Goal: Participate in discussion: Engage in conversation with other users on a specific topic

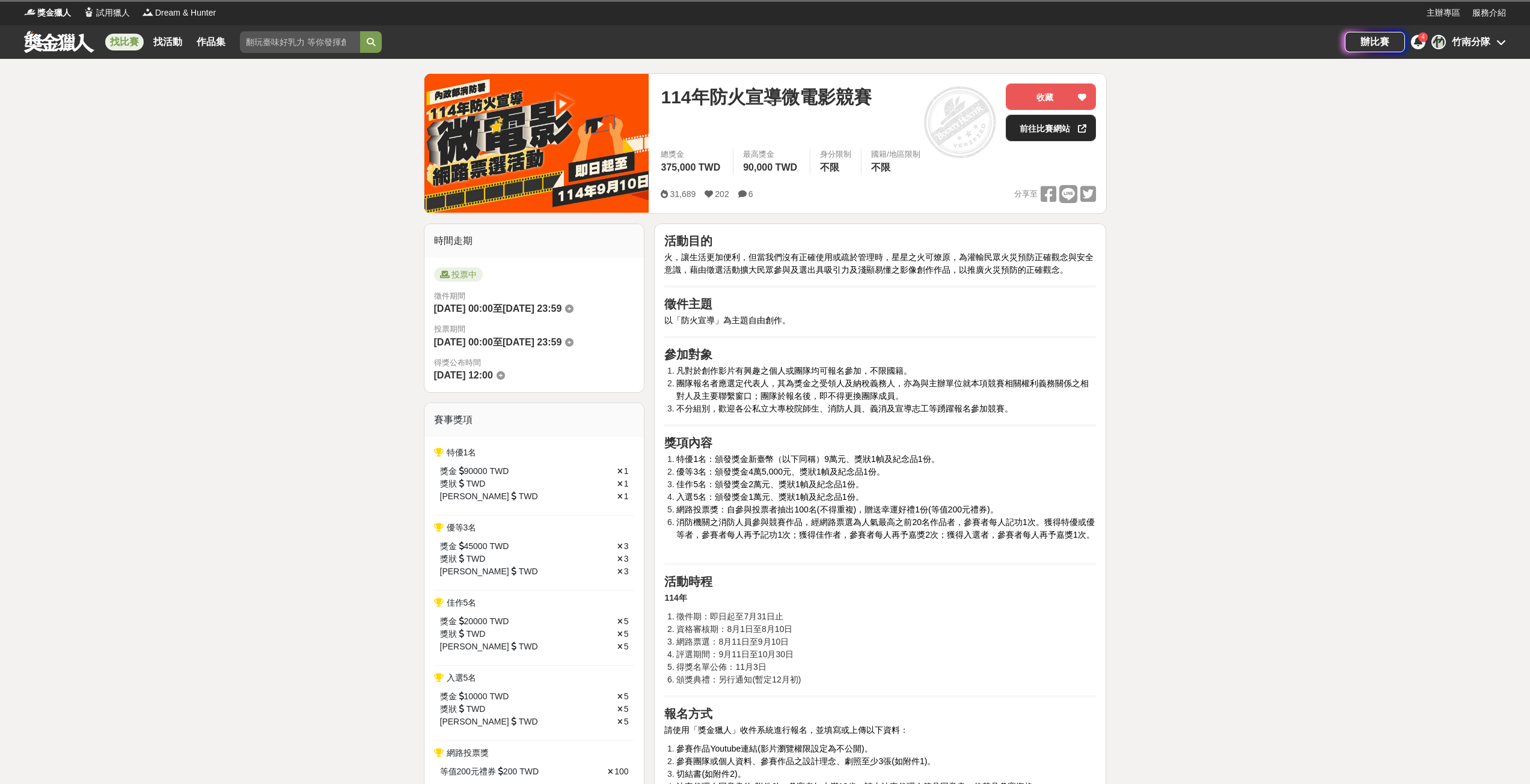
click at [1055, 134] on link "前往比賽網站" at bounding box center [1051, 128] width 90 height 27
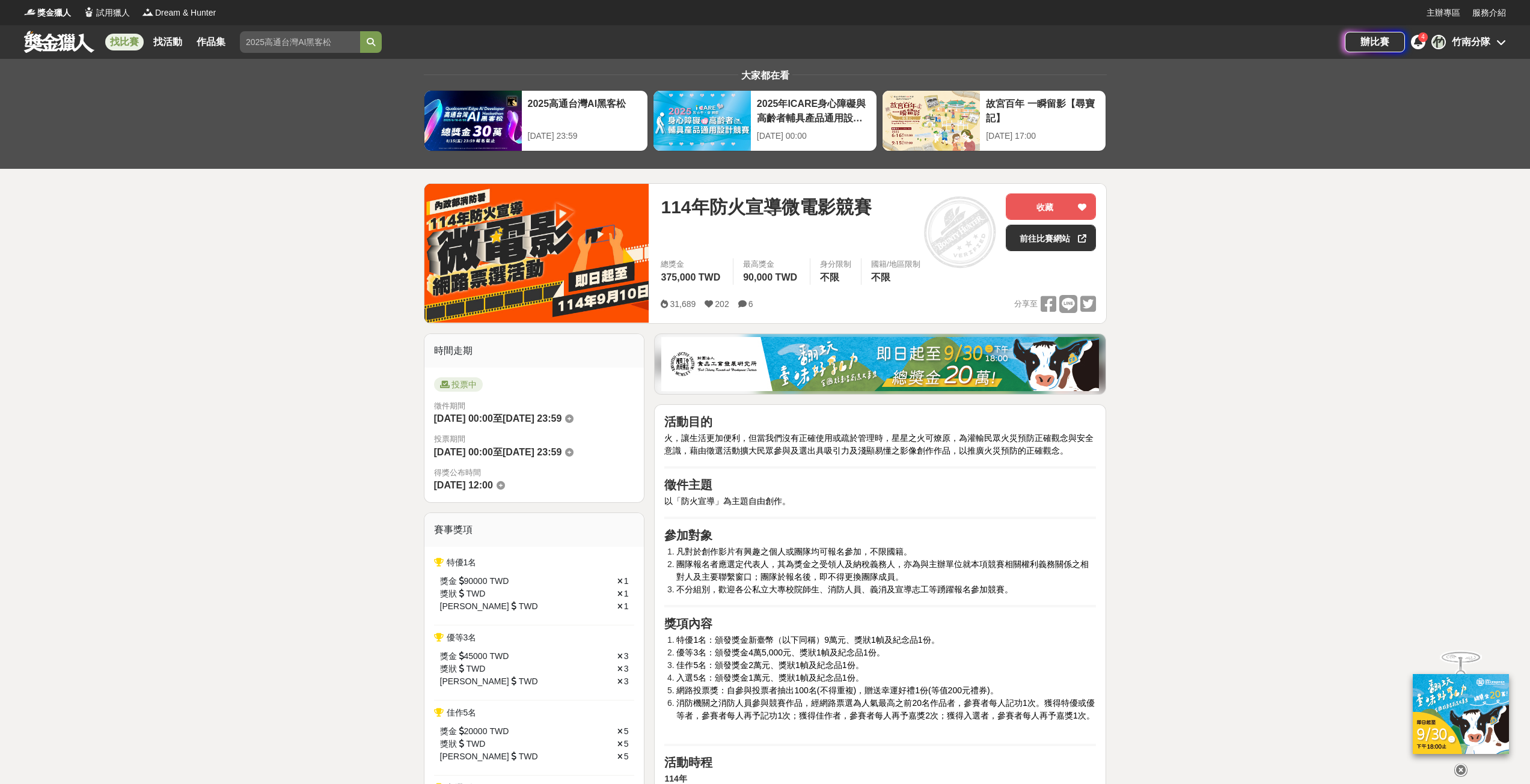
click at [1047, 251] on div "[DATE]防火宣導微電影競賽 收藏 前往比賽網站" at bounding box center [878, 226] width 435 height 65
click at [1045, 241] on link "前往比賽網站" at bounding box center [1051, 238] width 90 height 27
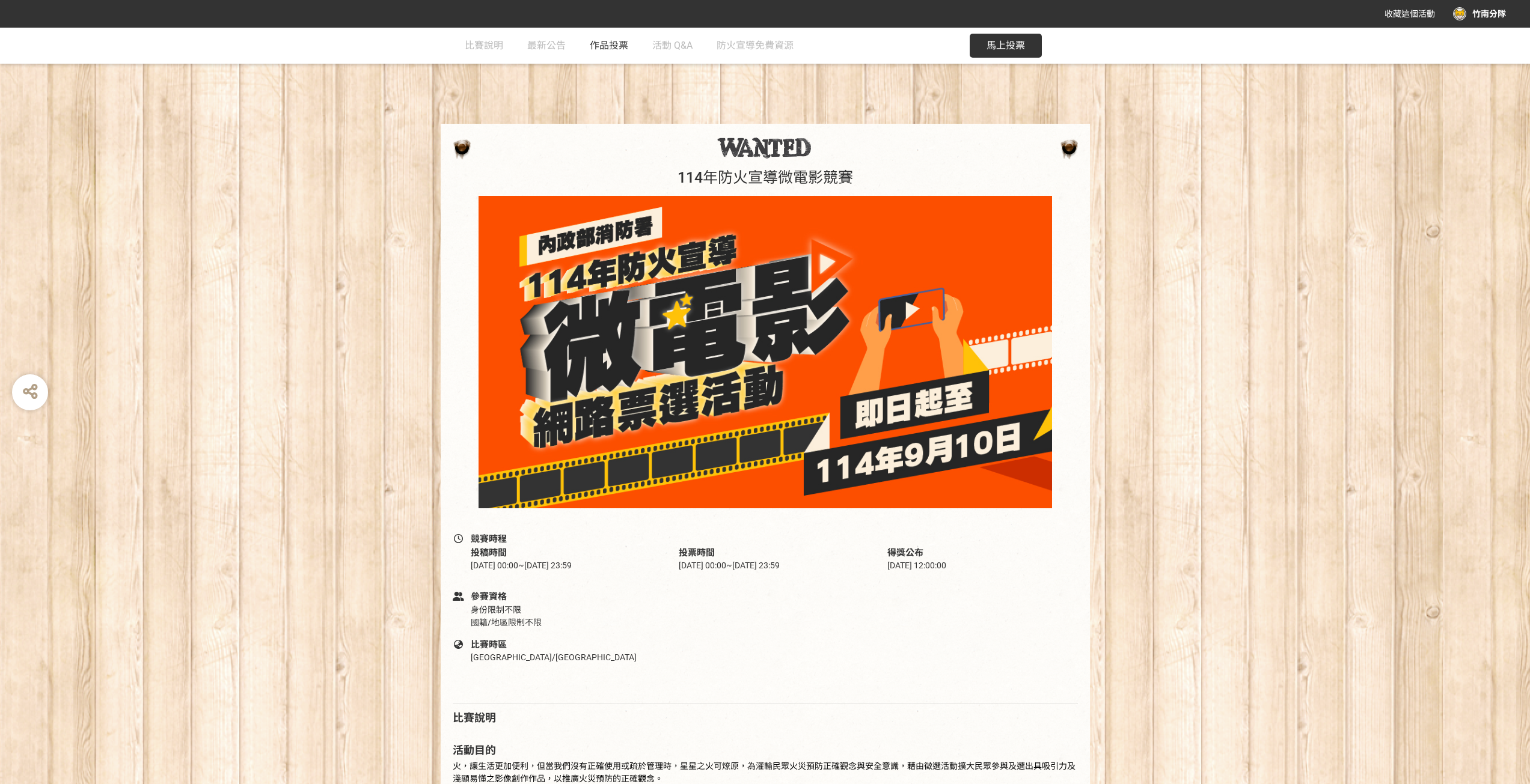
click at [616, 43] on span "作品投票" at bounding box center [609, 45] width 38 height 12
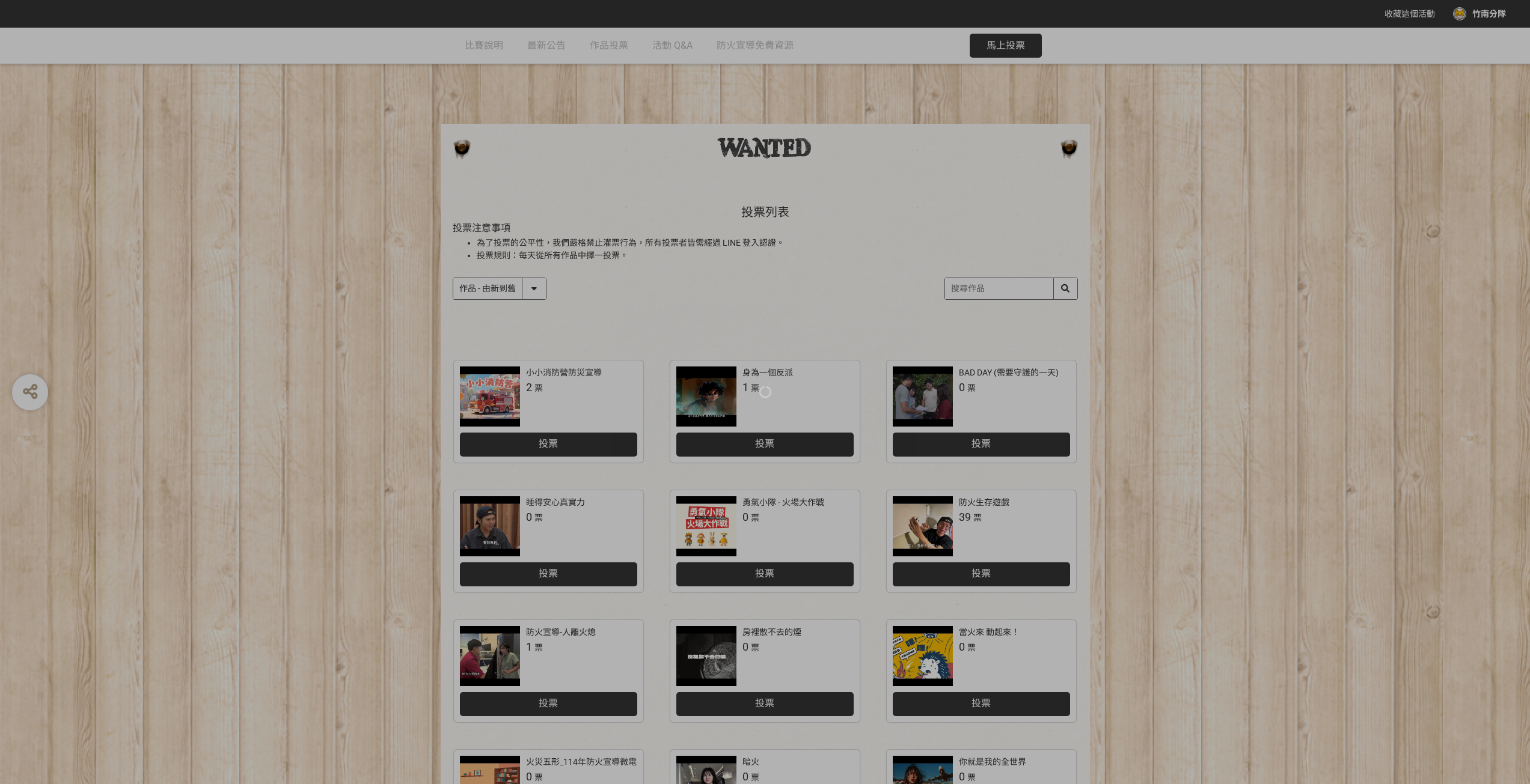
click at [1221, 259] on div at bounding box center [765, 392] width 1530 height 784
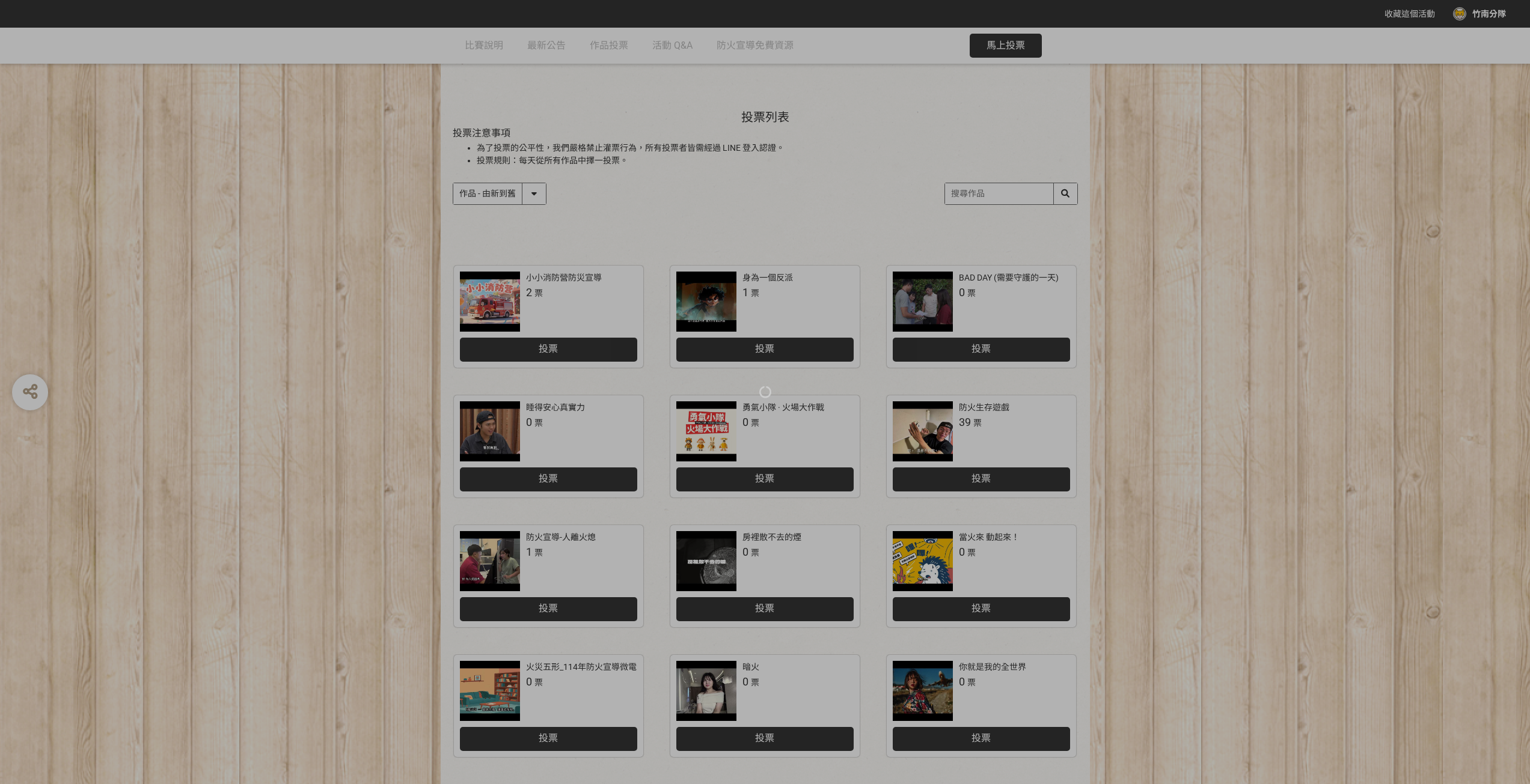
scroll to position [120, 0]
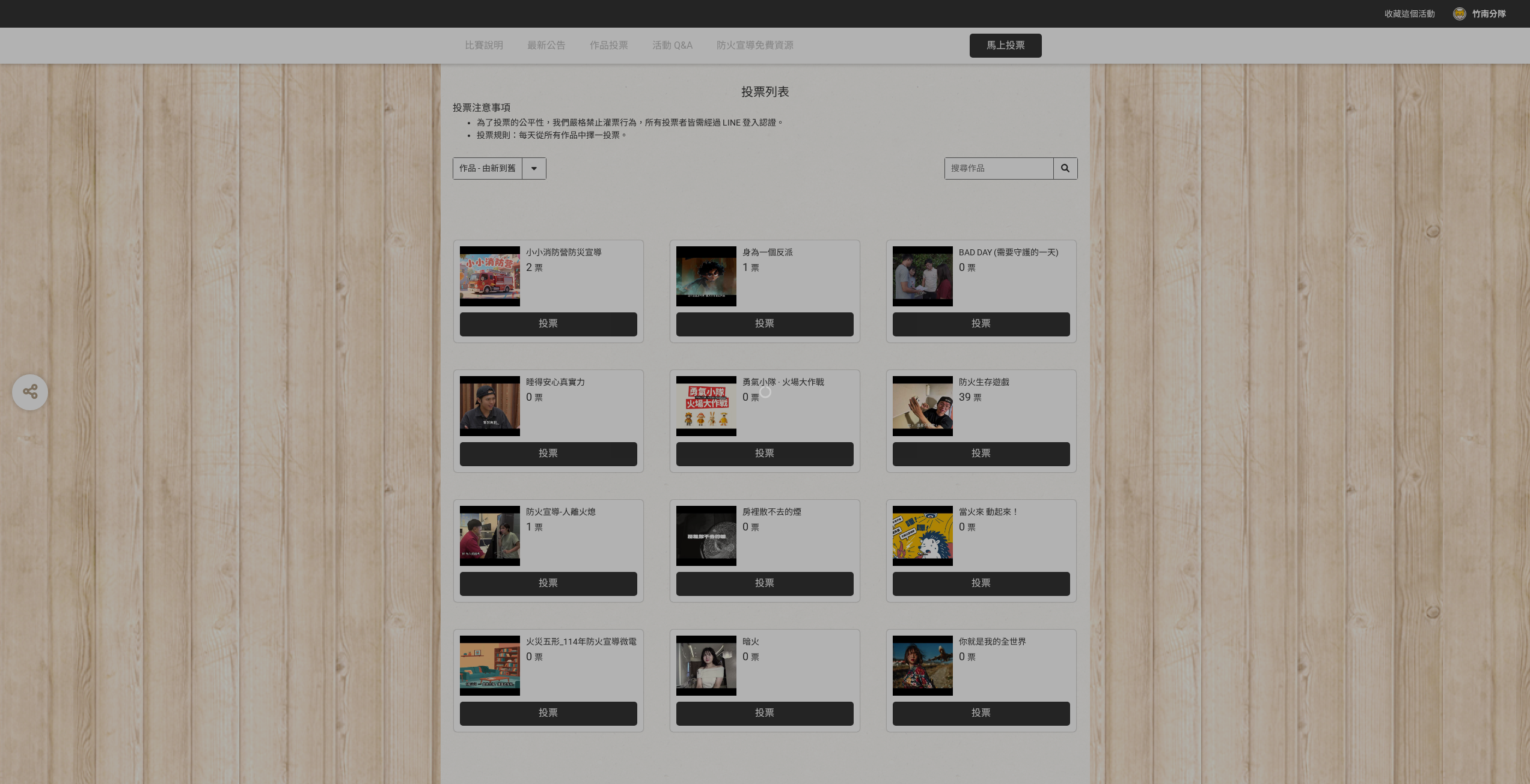
click at [994, 665] on div at bounding box center [765, 392] width 1530 height 784
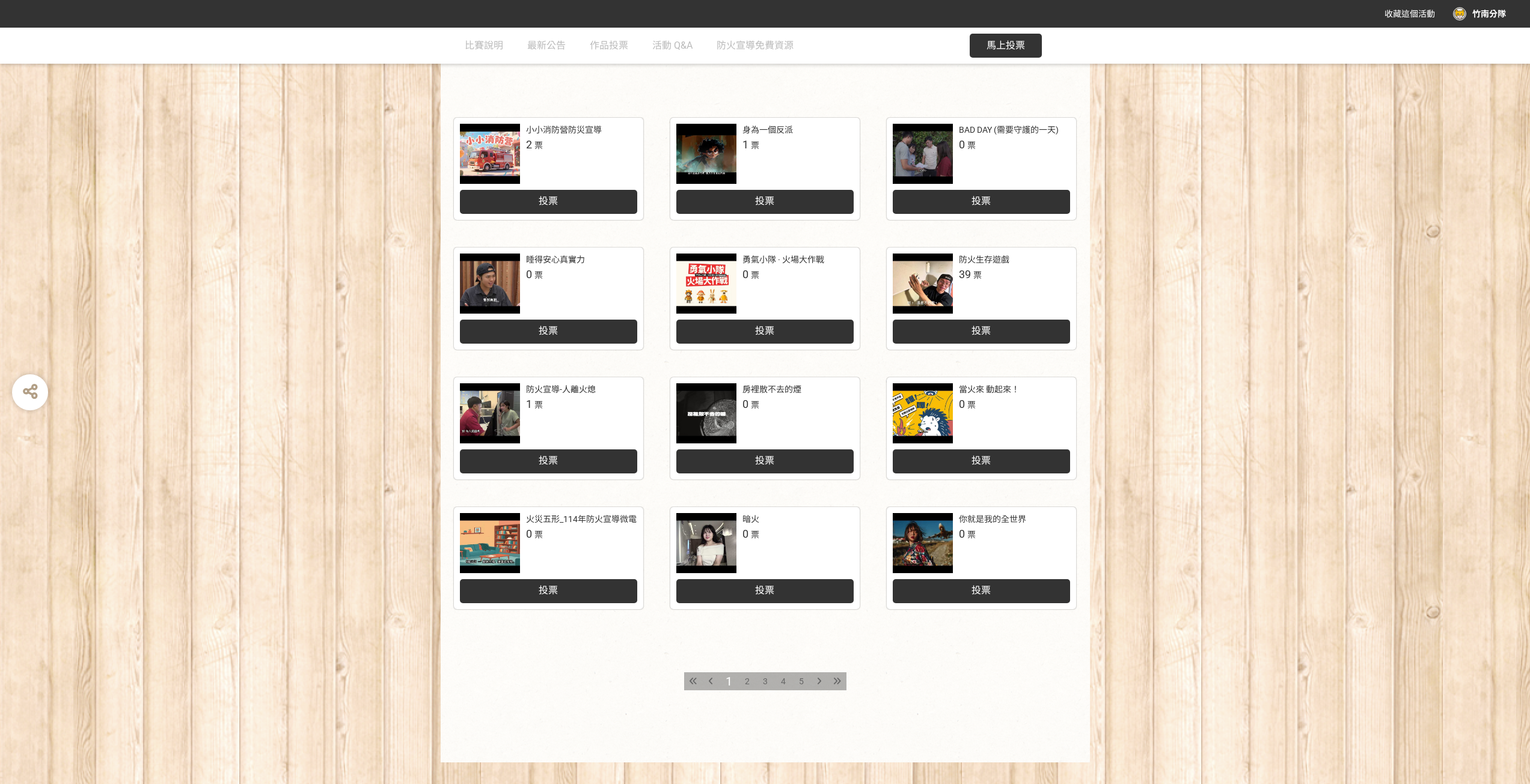
scroll to position [261, 0]
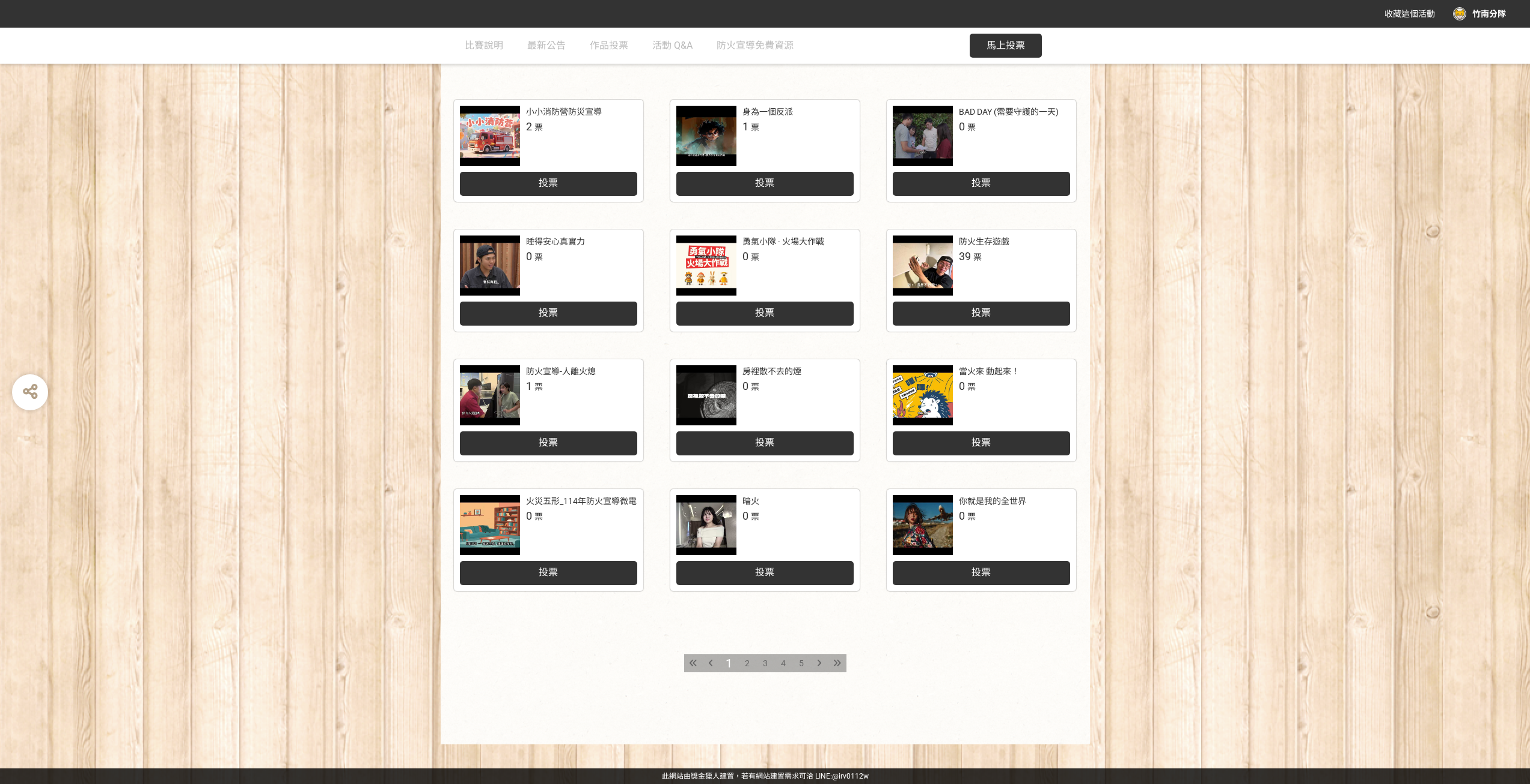
click at [820, 663] on icon at bounding box center [819, 664] width 4 height 9
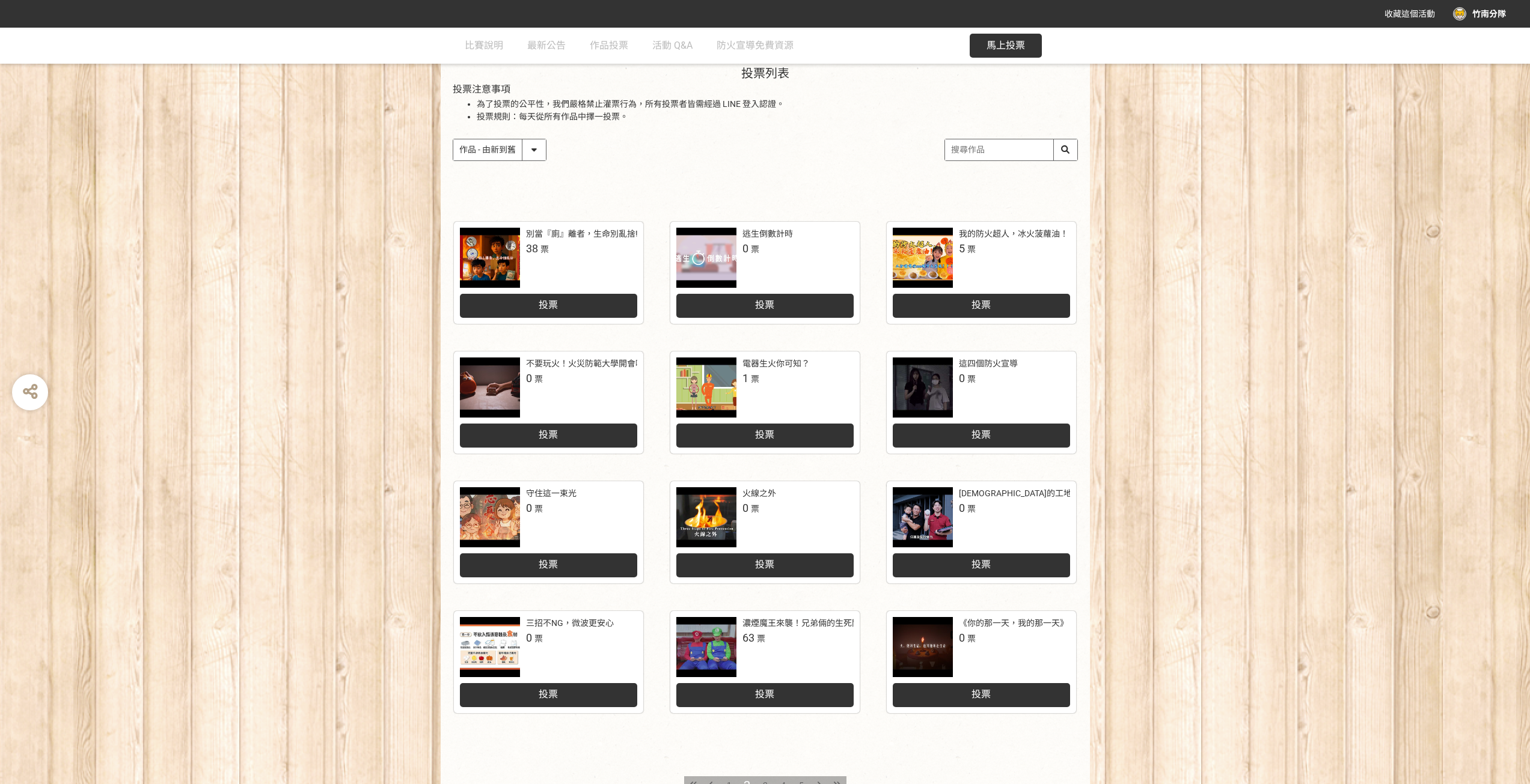
scroll to position [180, 0]
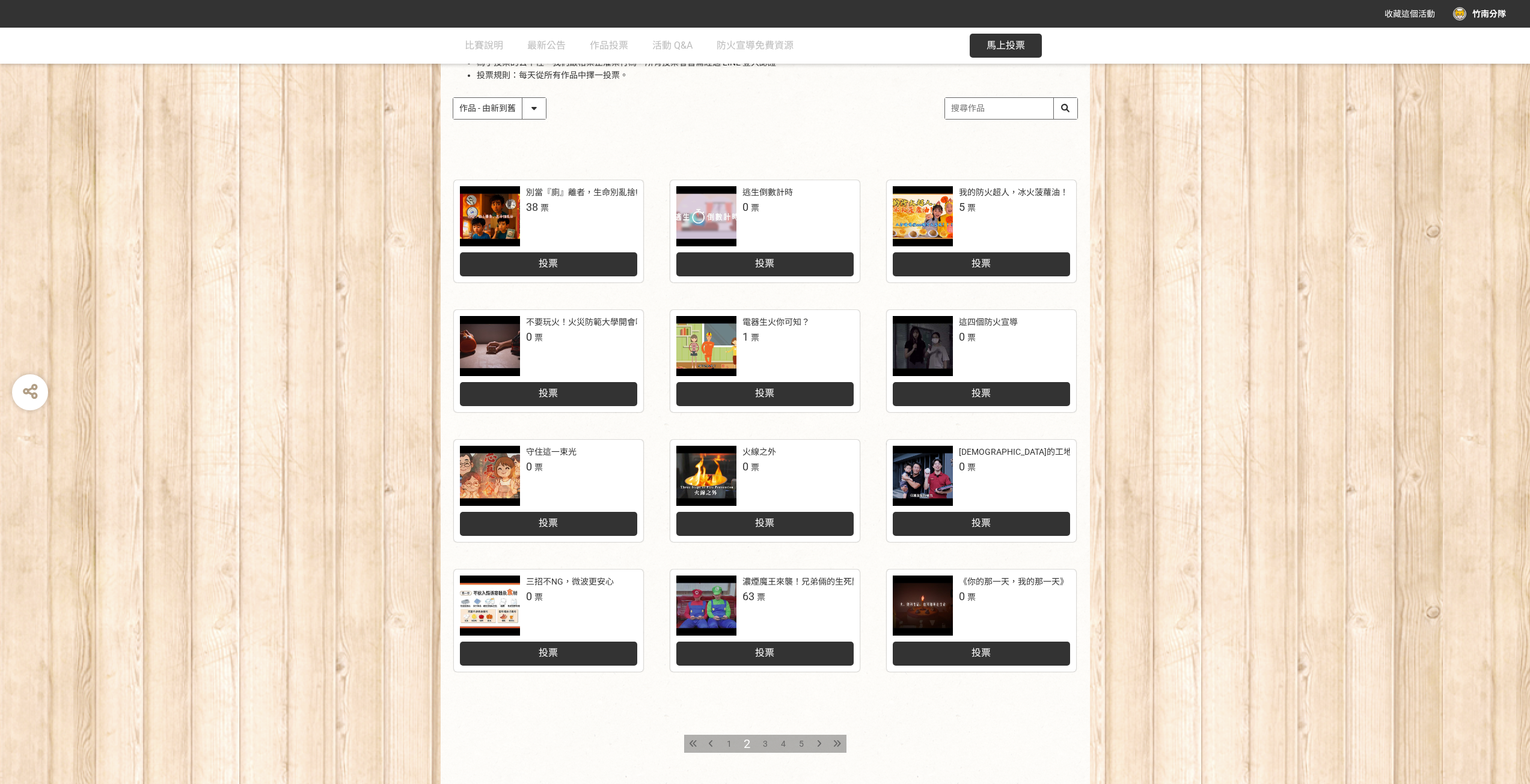
click at [819, 745] on icon at bounding box center [819, 744] width 4 height 9
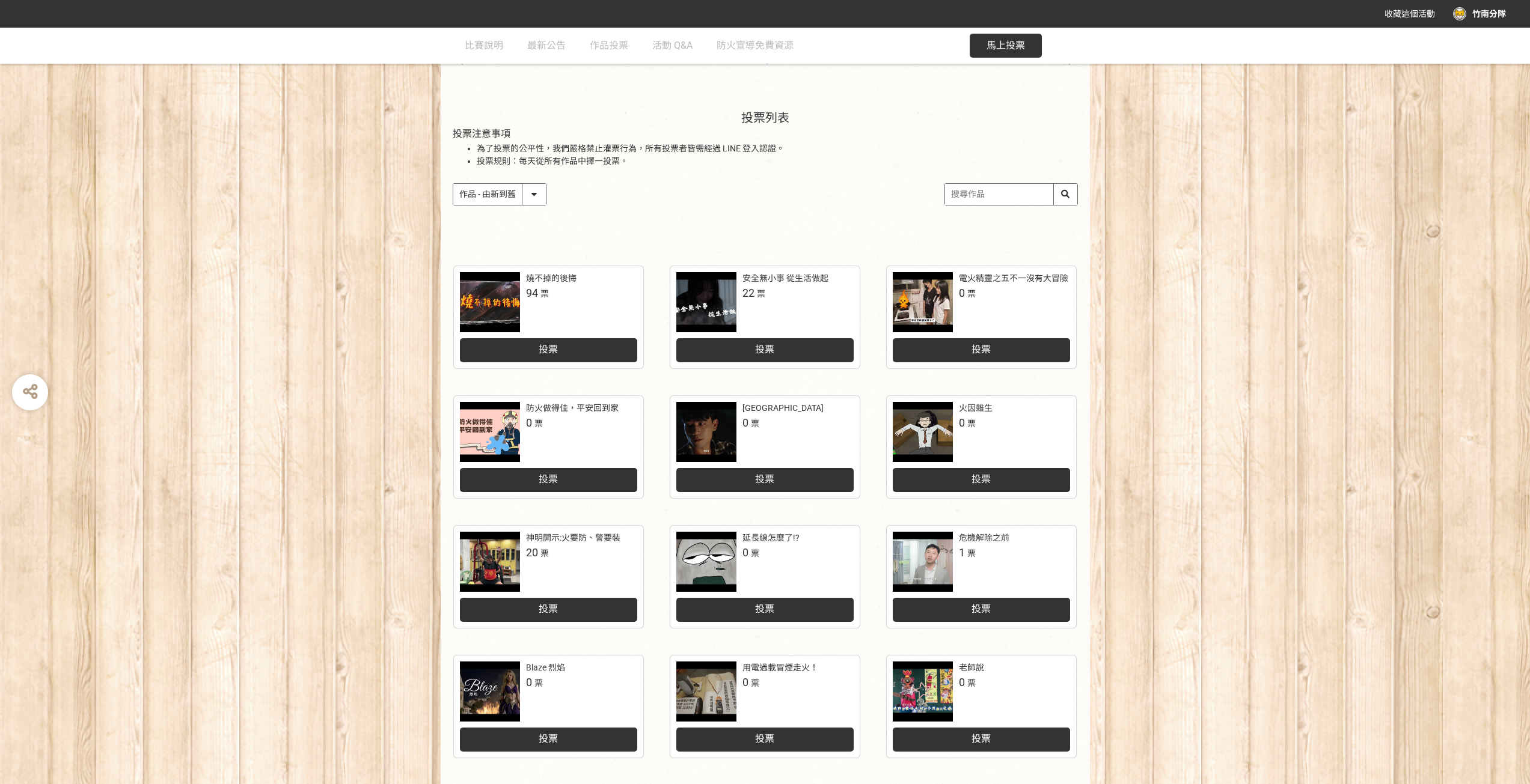
scroll to position [180, 0]
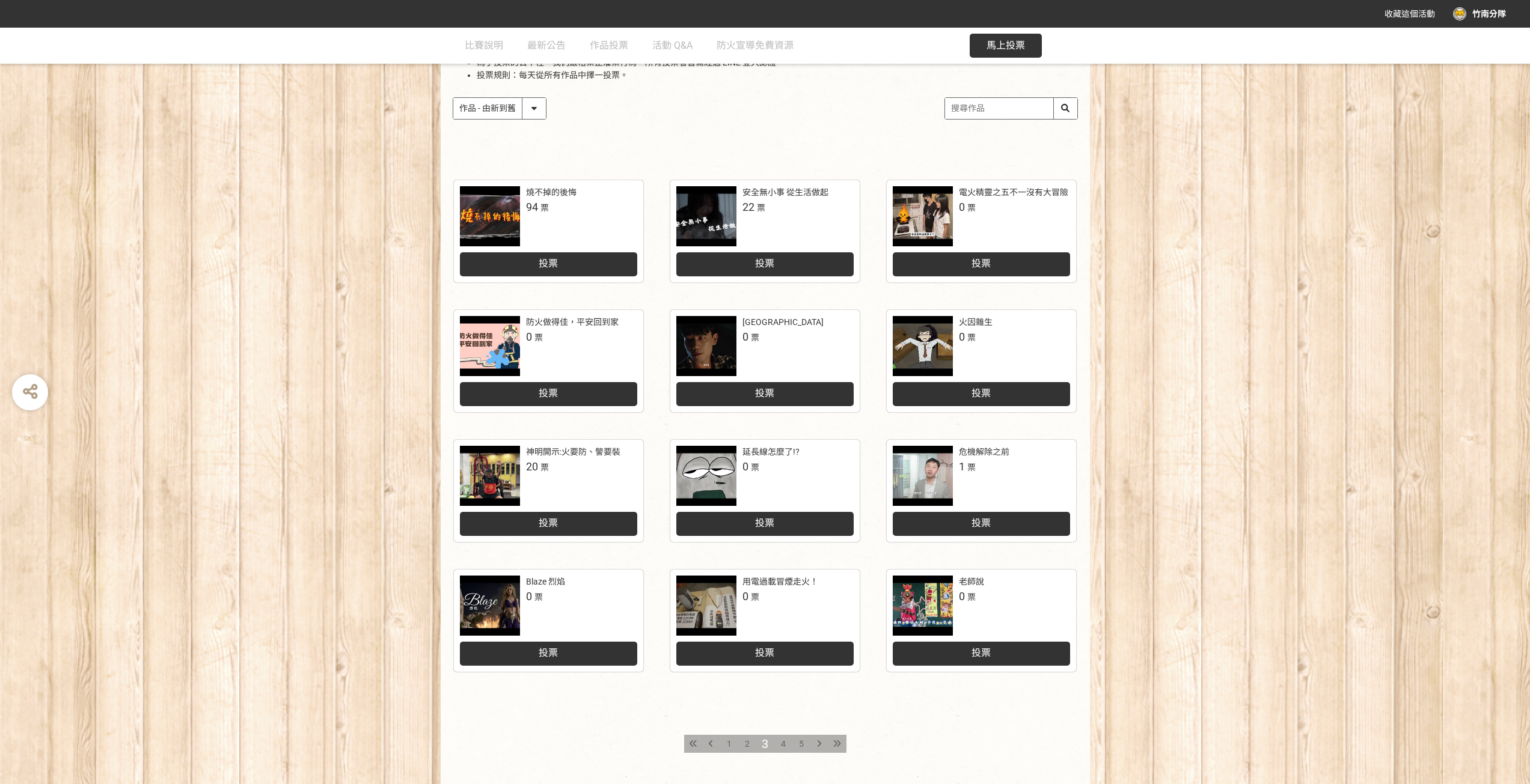
click at [818, 744] on icon at bounding box center [819, 744] width 4 height 9
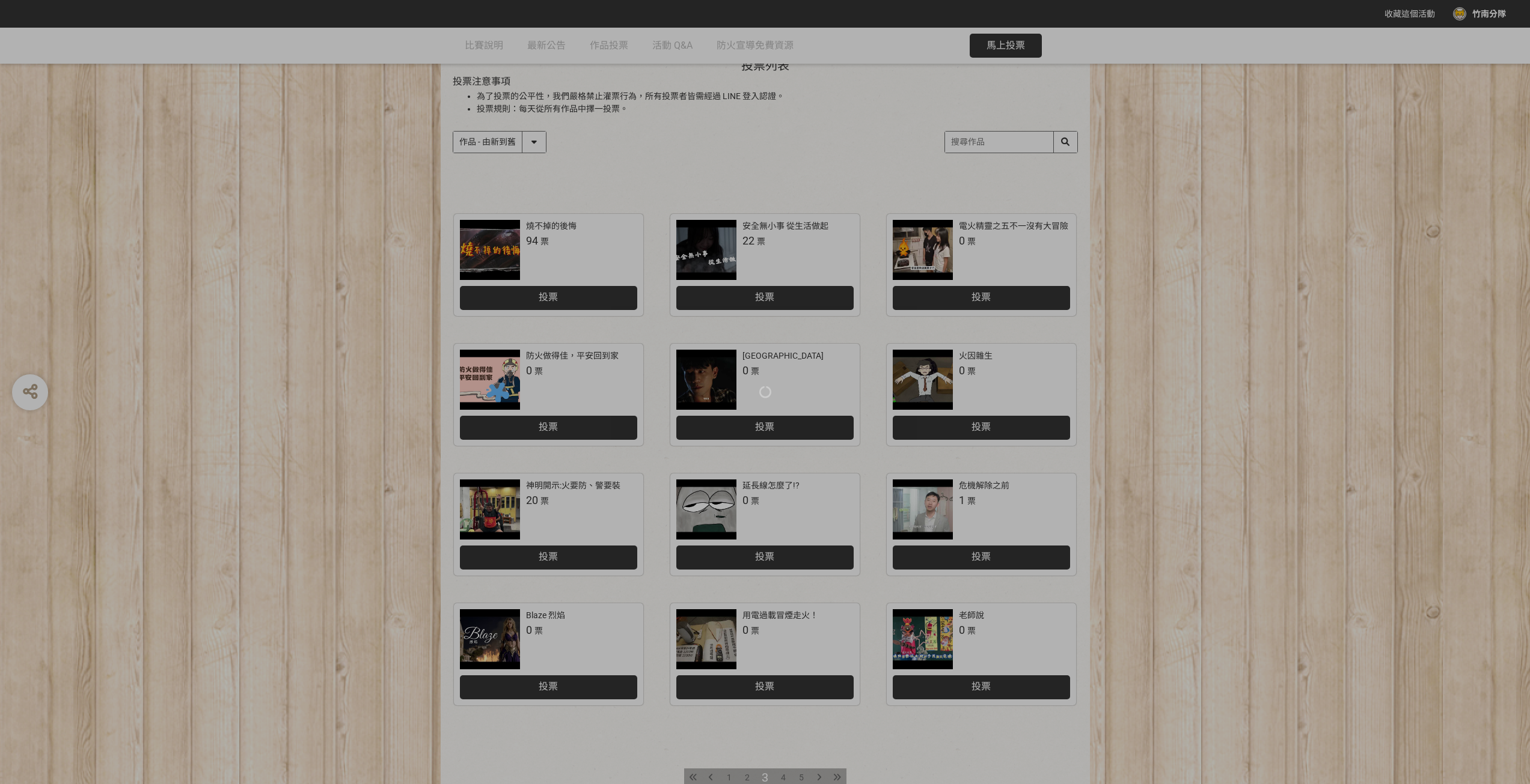
scroll to position [180, 0]
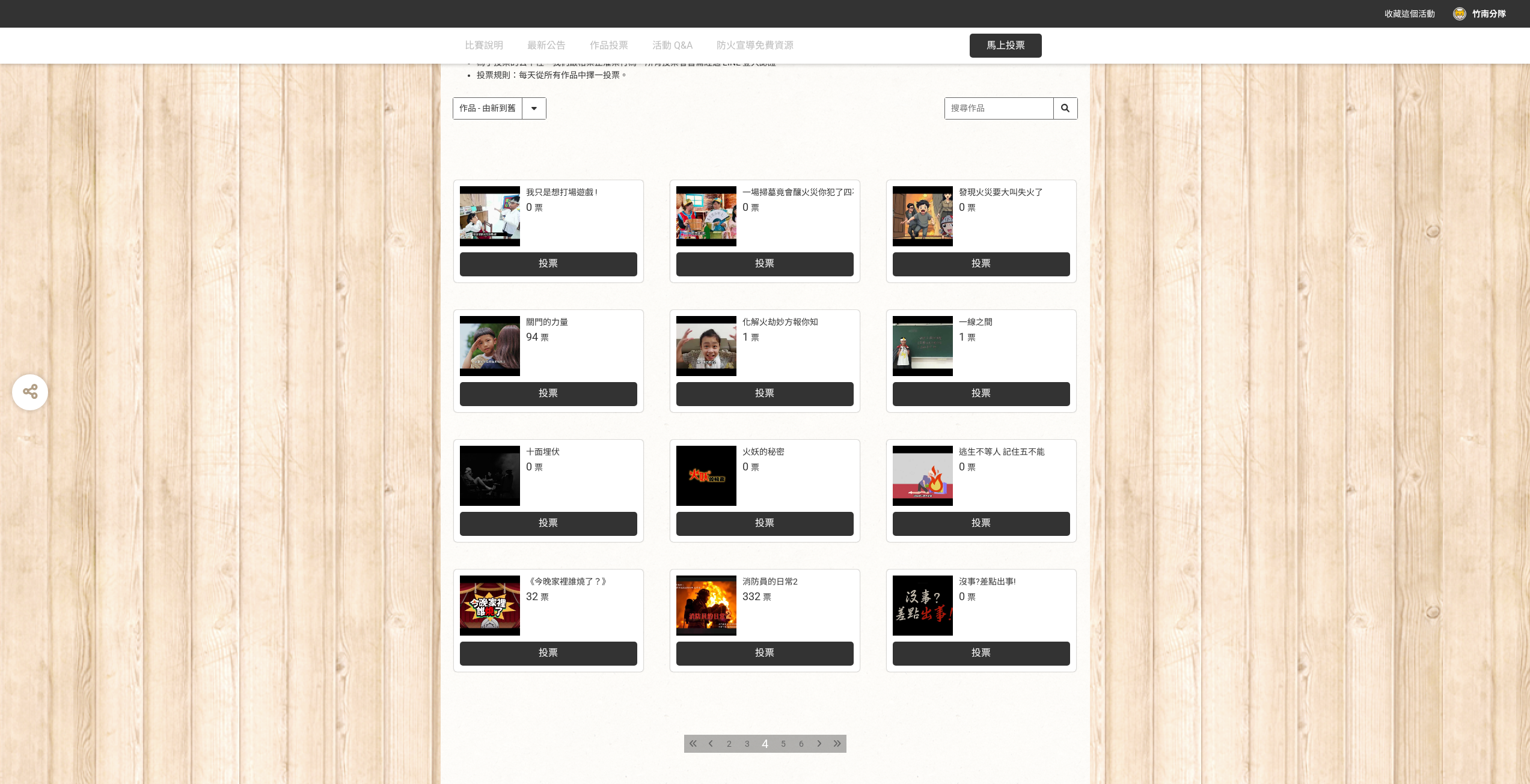
click at [822, 745] on div at bounding box center [819, 744] width 18 height 18
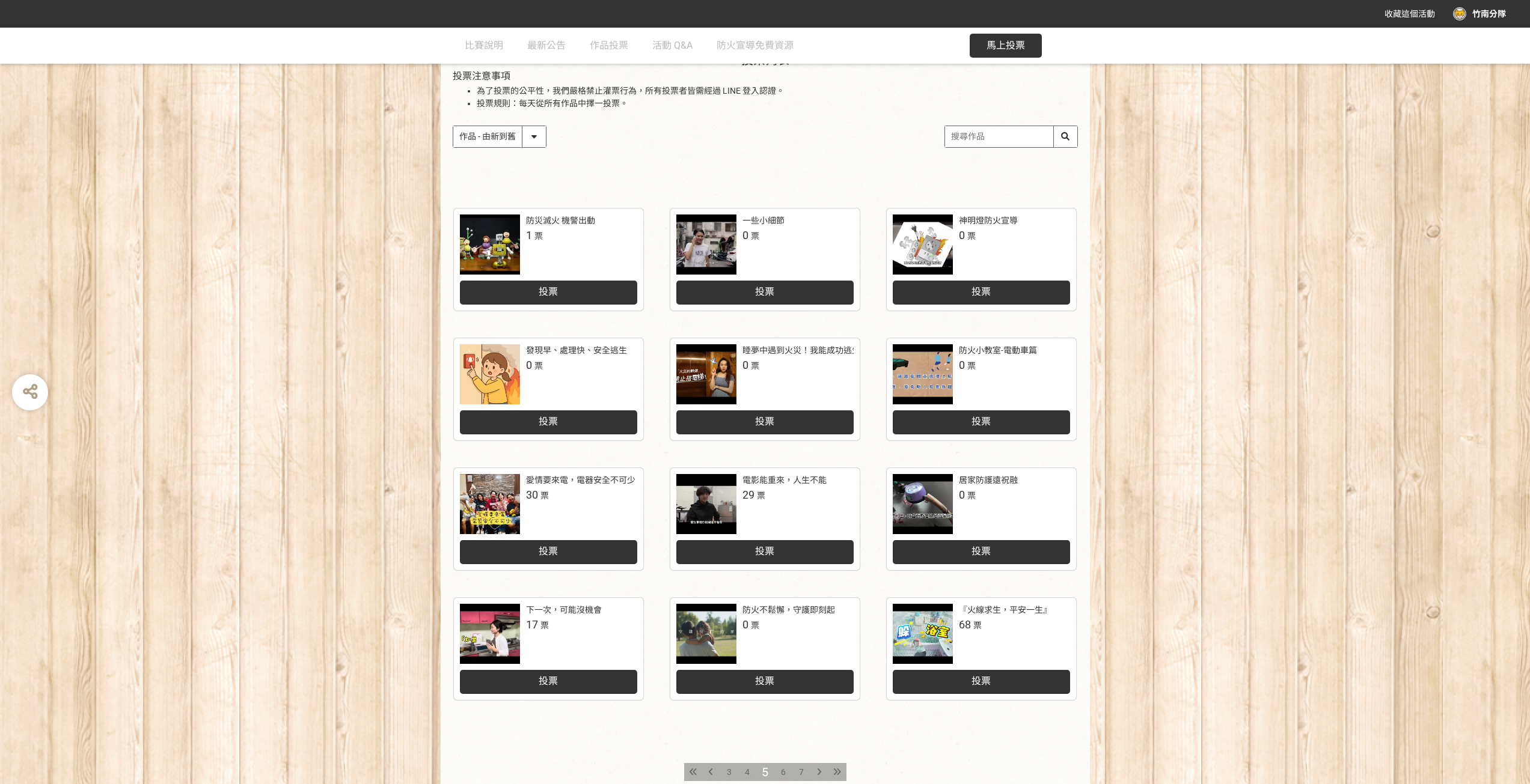
scroll to position [180, 0]
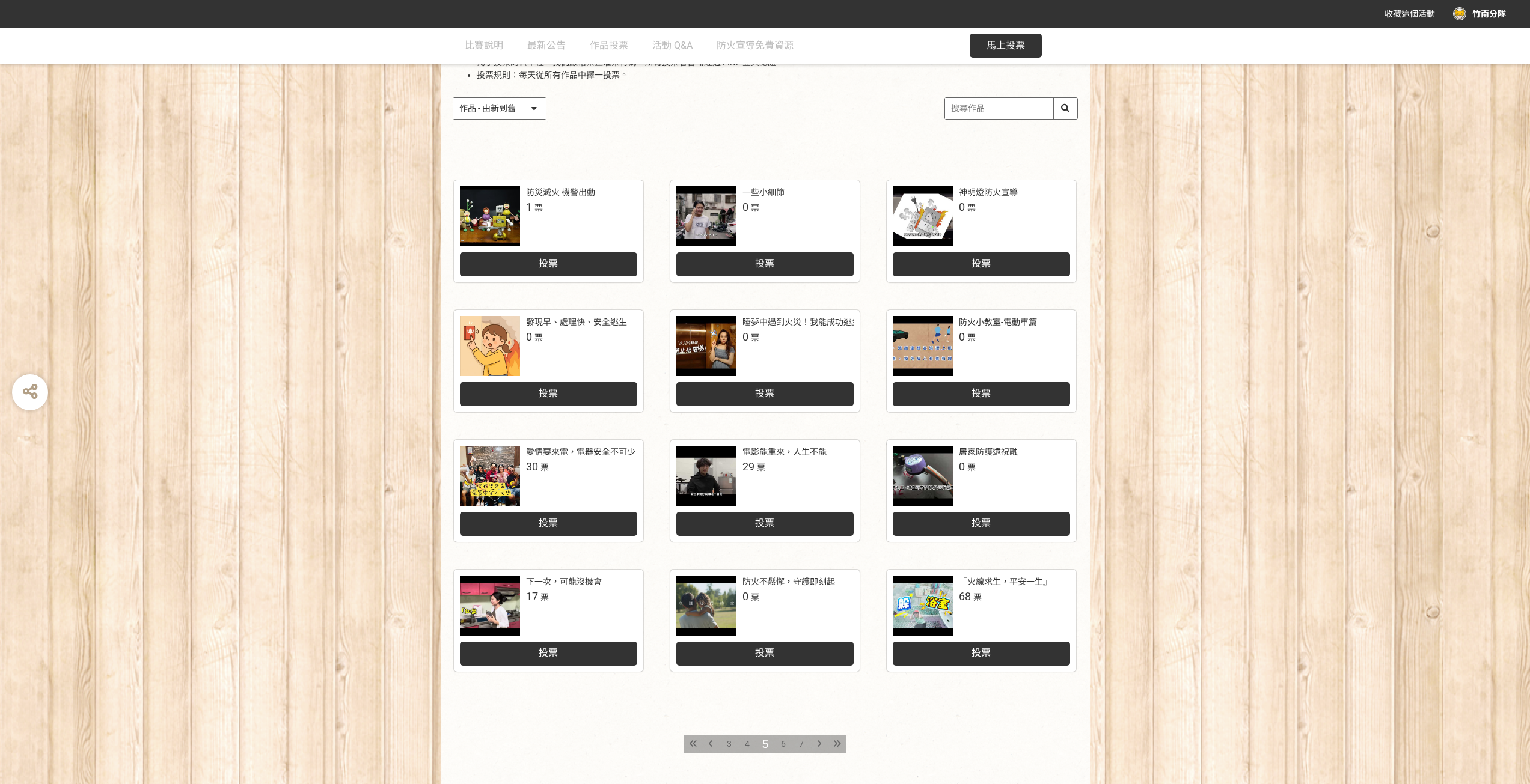
click at [967, 651] on div "投票" at bounding box center [981, 654] width 177 height 24
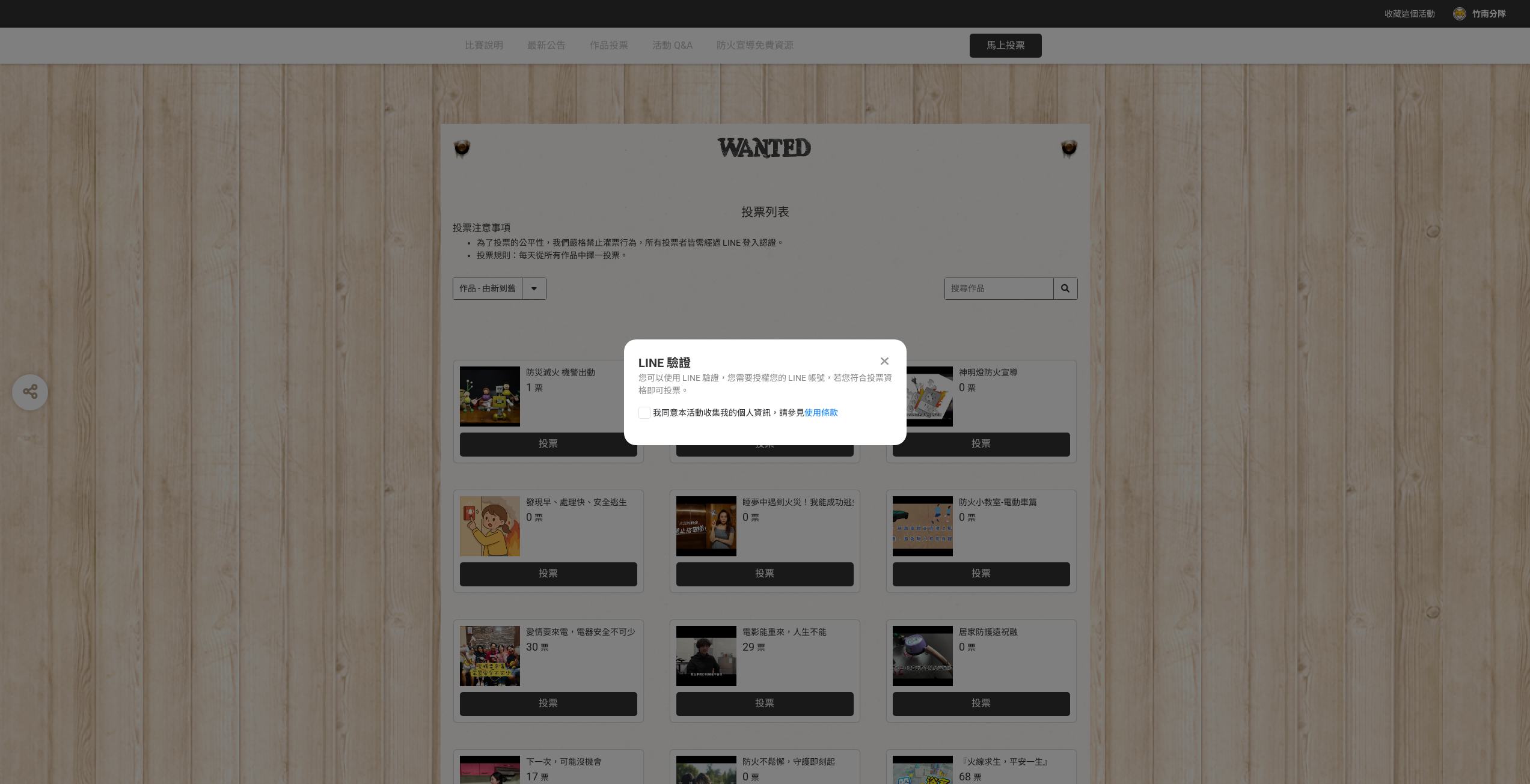
drag, startPoint x: 643, startPoint y: 407, endPoint x: 650, endPoint y: 407, distance: 7.0
click at [644, 407] on div at bounding box center [645, 413] width 12 height 12
checkbox input "true"
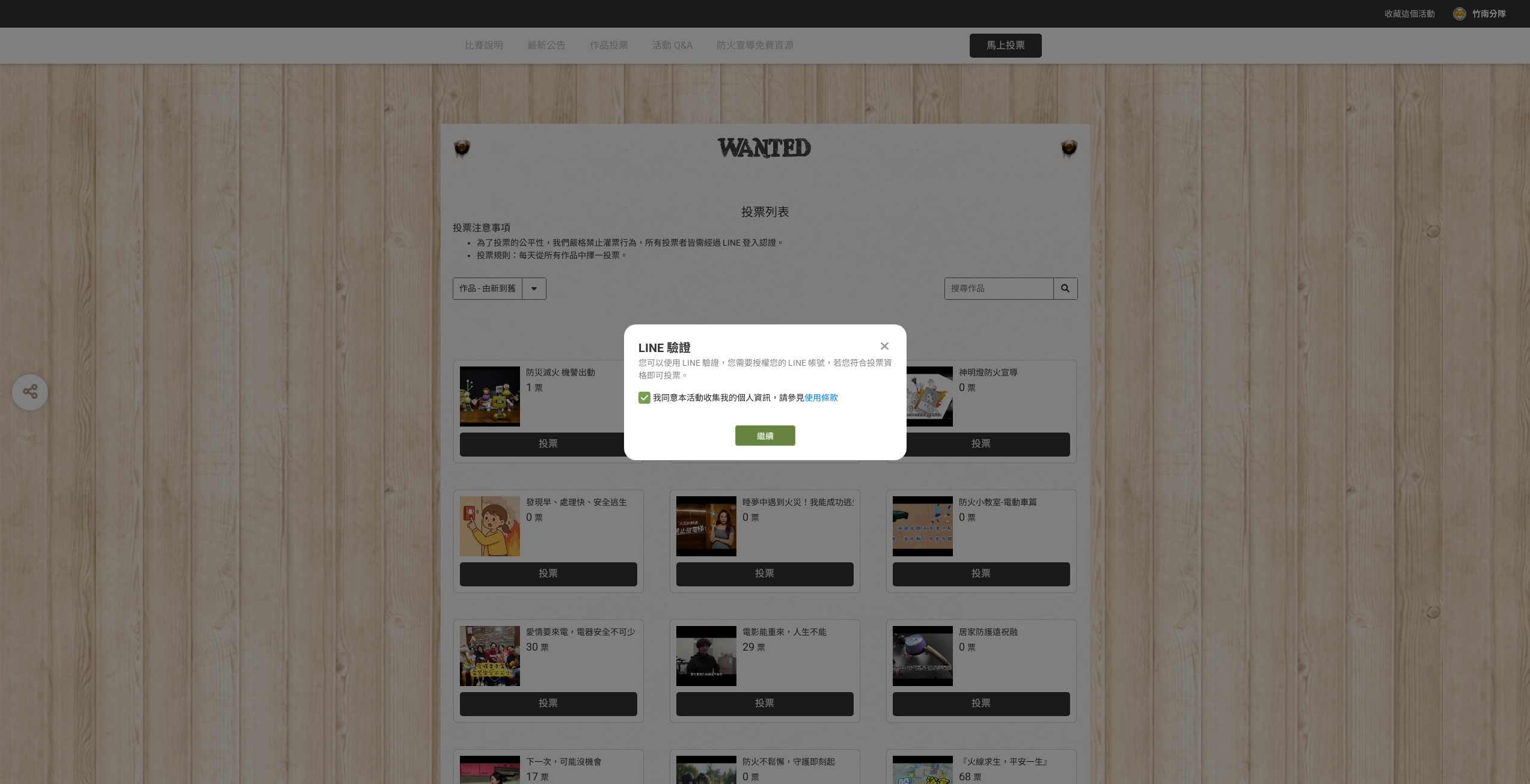
click at [770, 438] on link "繼續" at bounding box center [765, 435] width 60 height 20
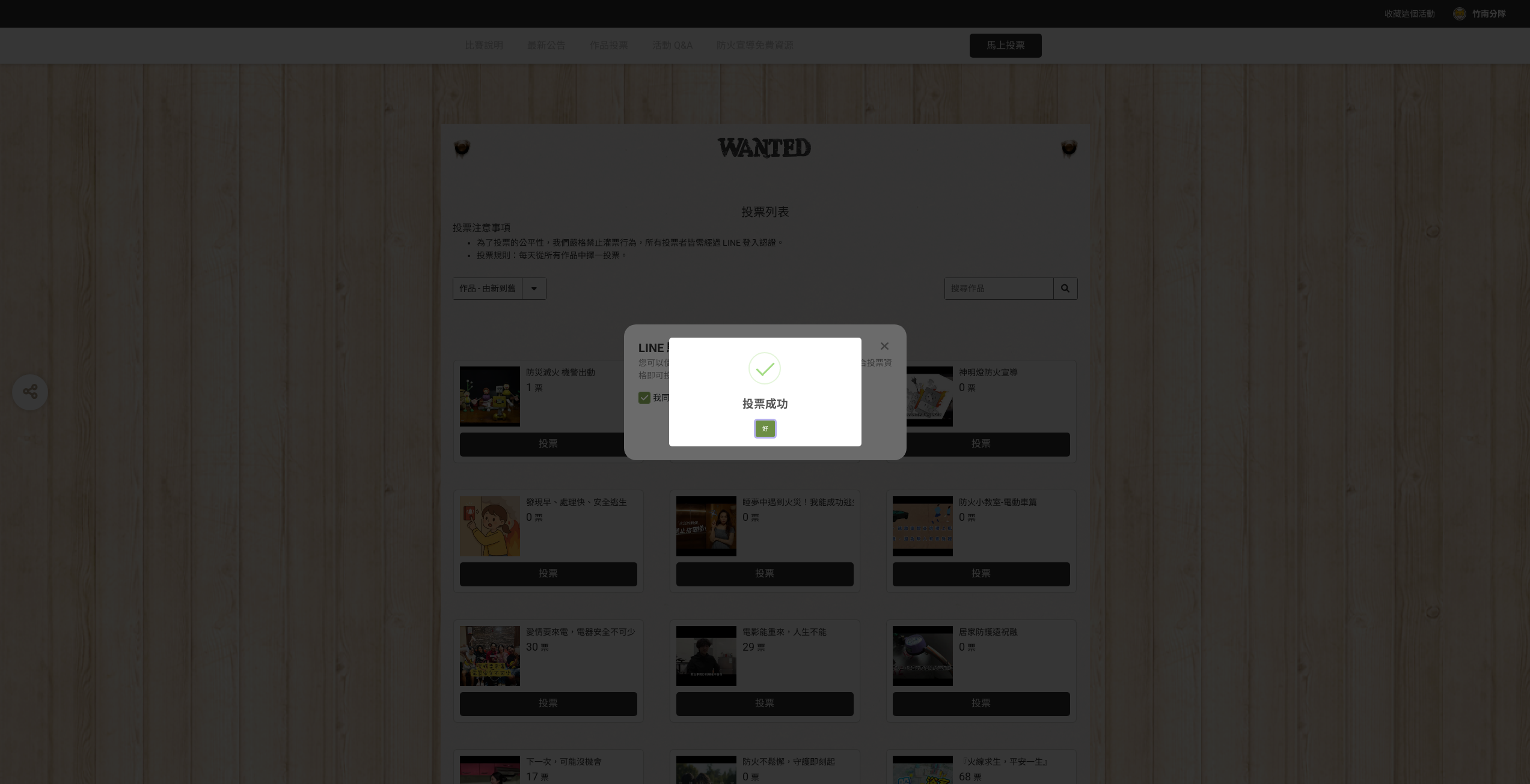
click at [766, 428] on button "好" at bounding box center [765, 429] width 19 height 17
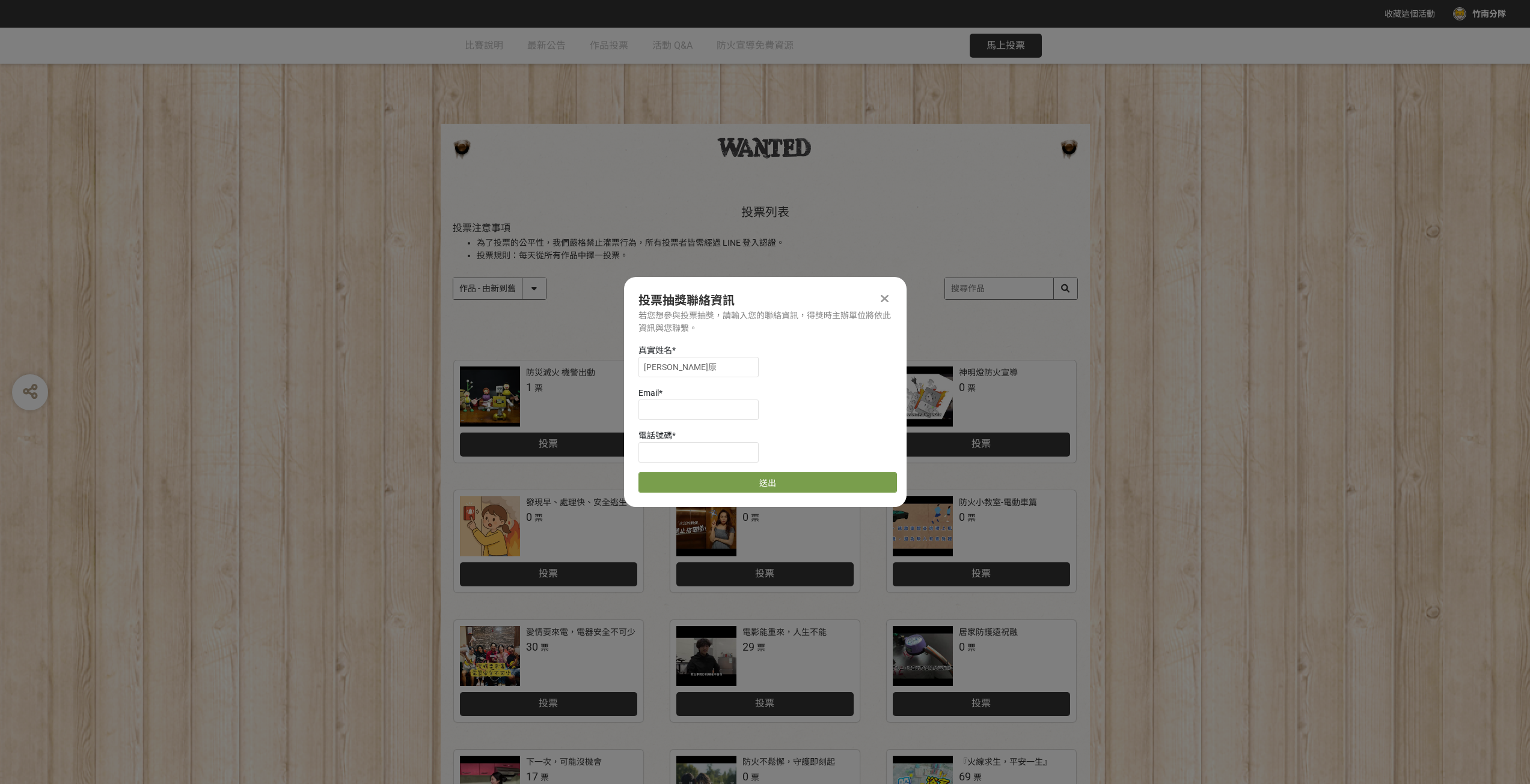
click at [888, 300] on icon at bounding box center [885, 298] width 8 height 12
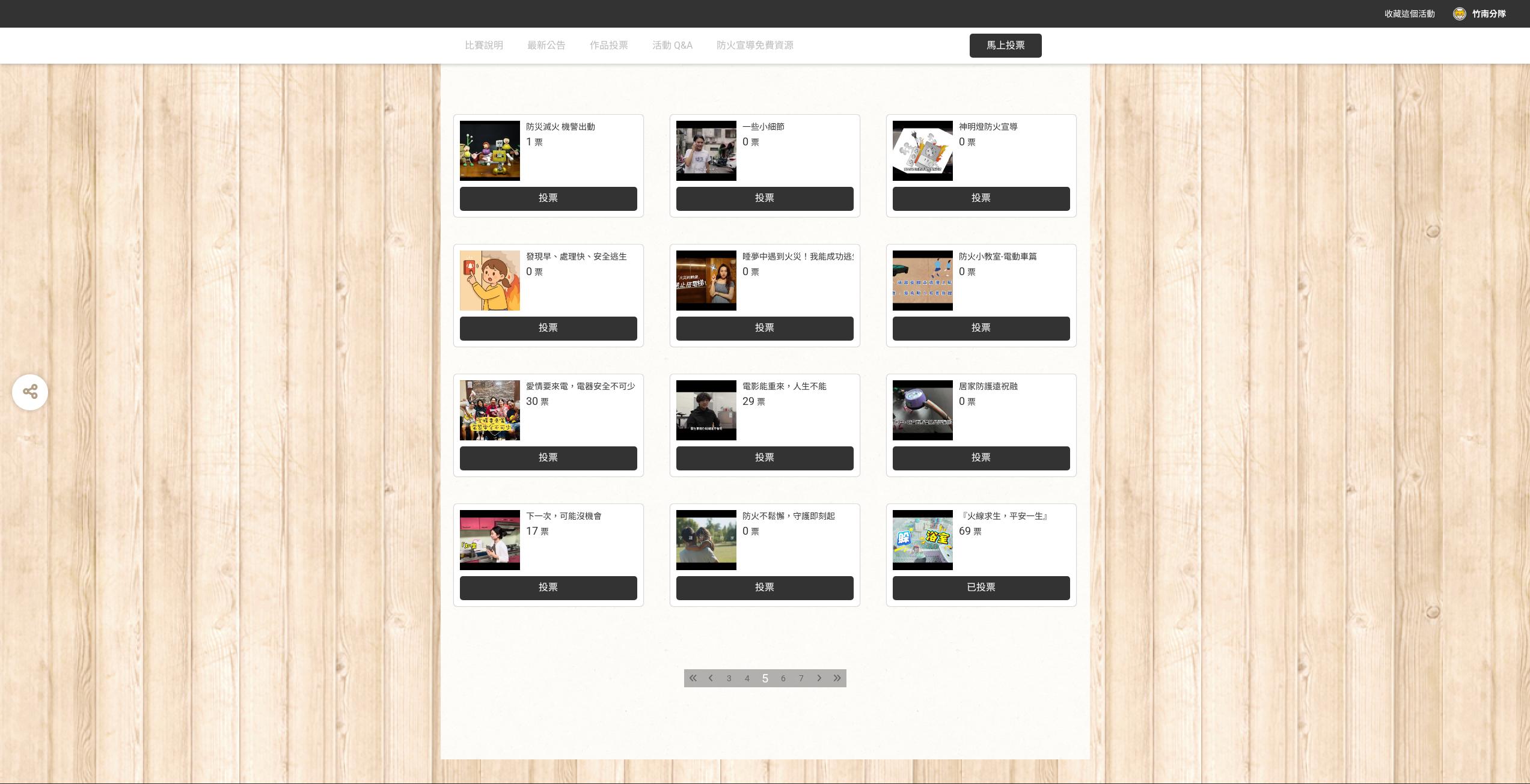
scroll to position [261, 0]
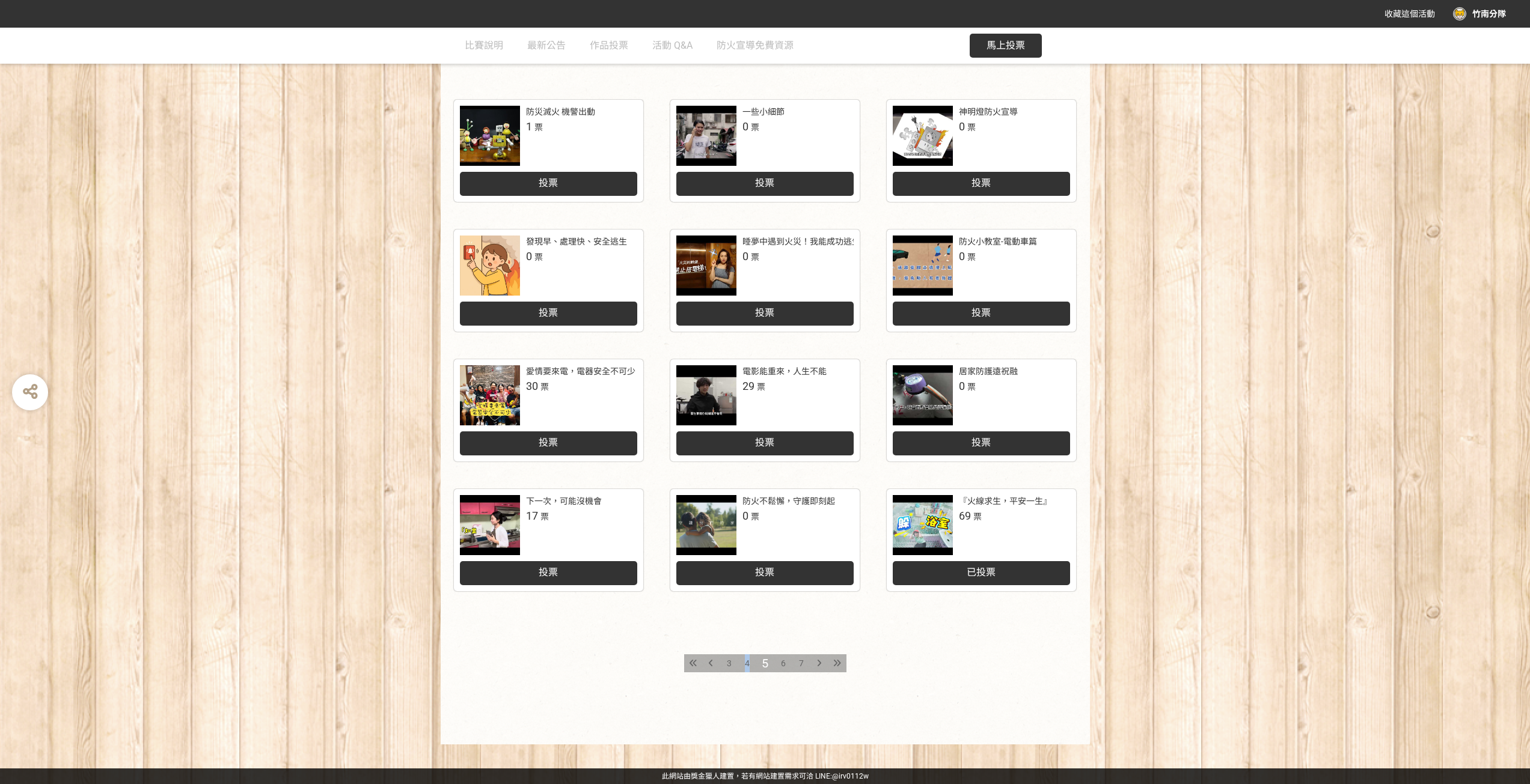
click at [748, 664] on span "4" at bounding box center [747, 663] width 5 height 9
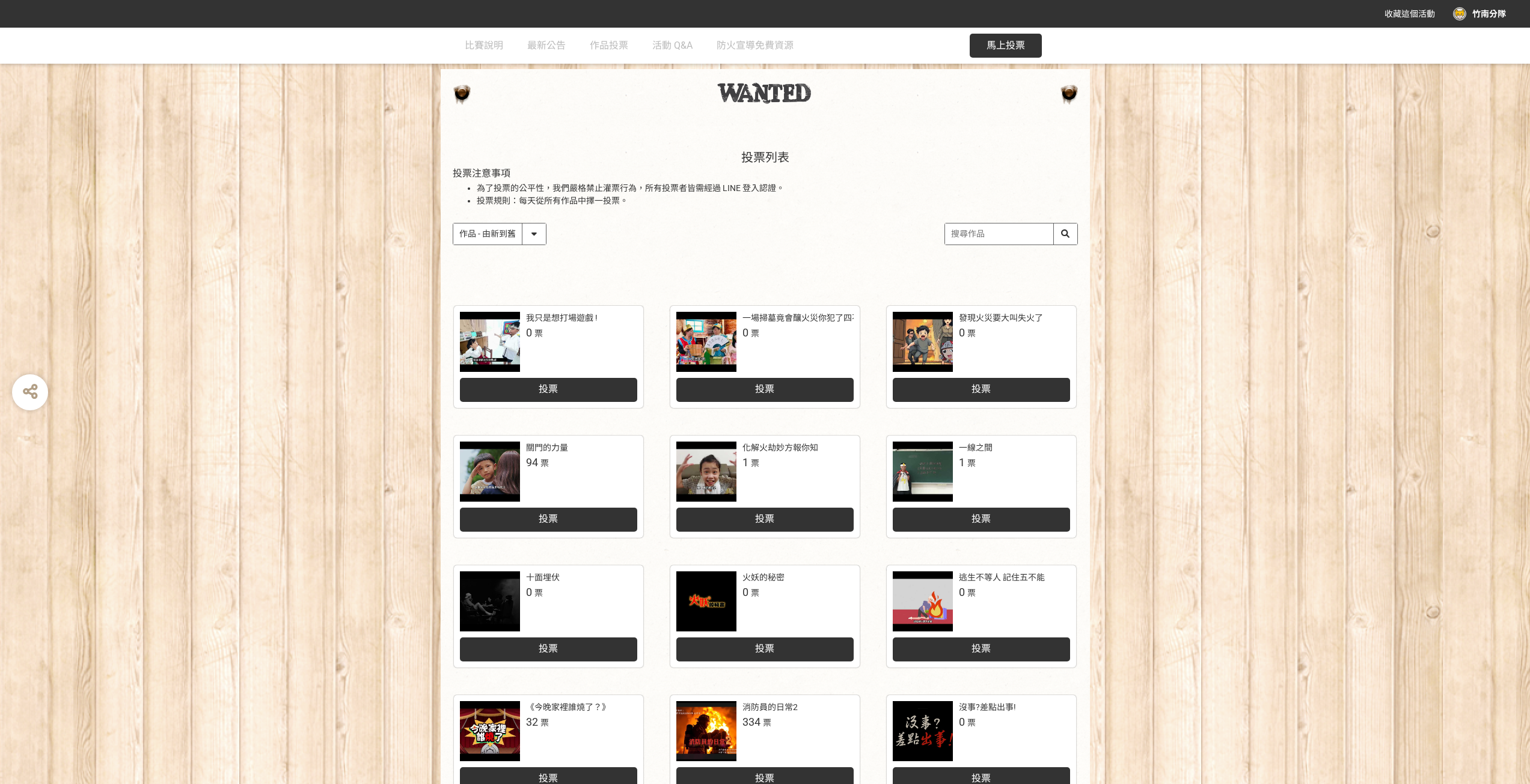
scroll to position [60, 0]
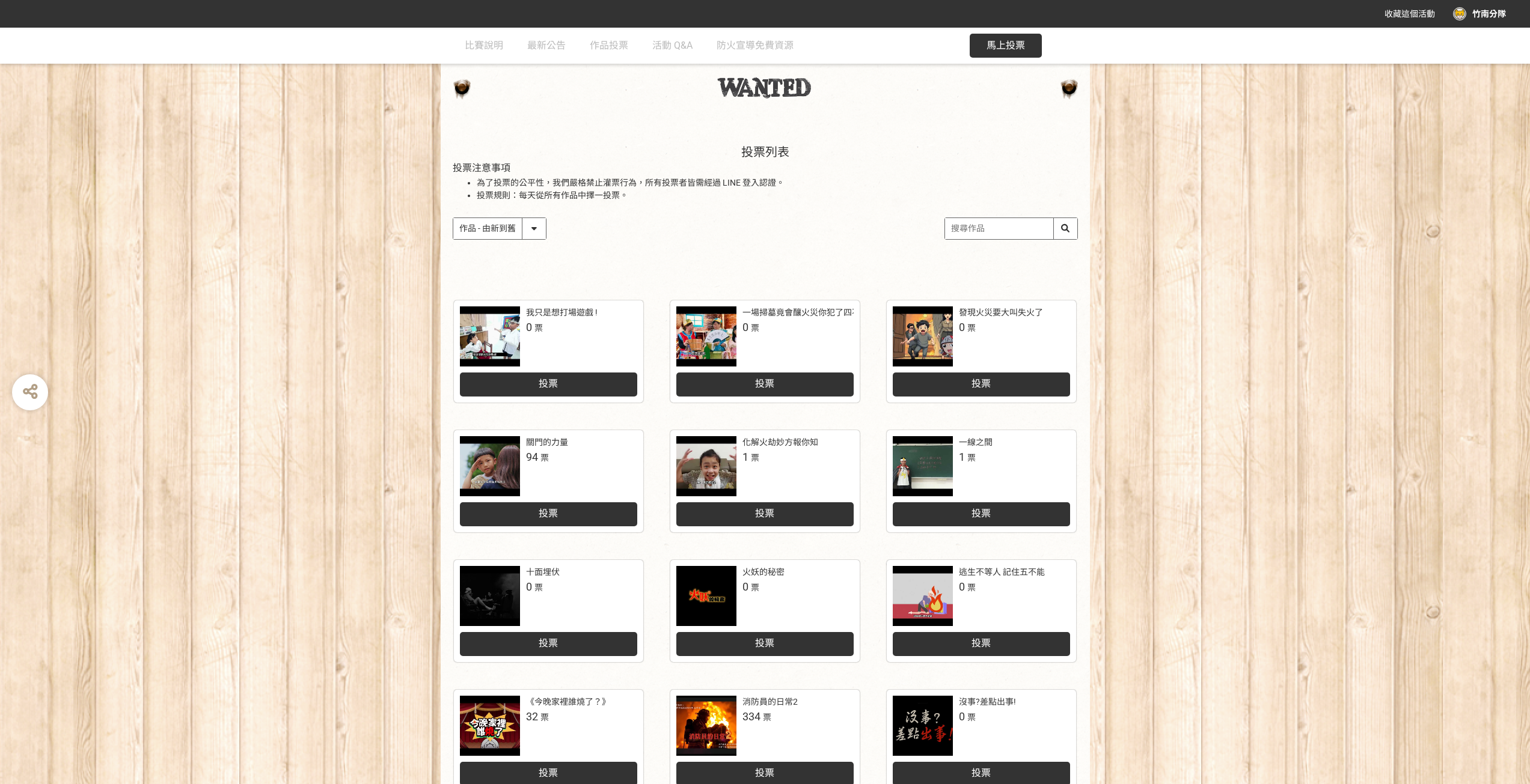
click at [723, 340] on div at bounding box center [706, 336] width 60 height 60
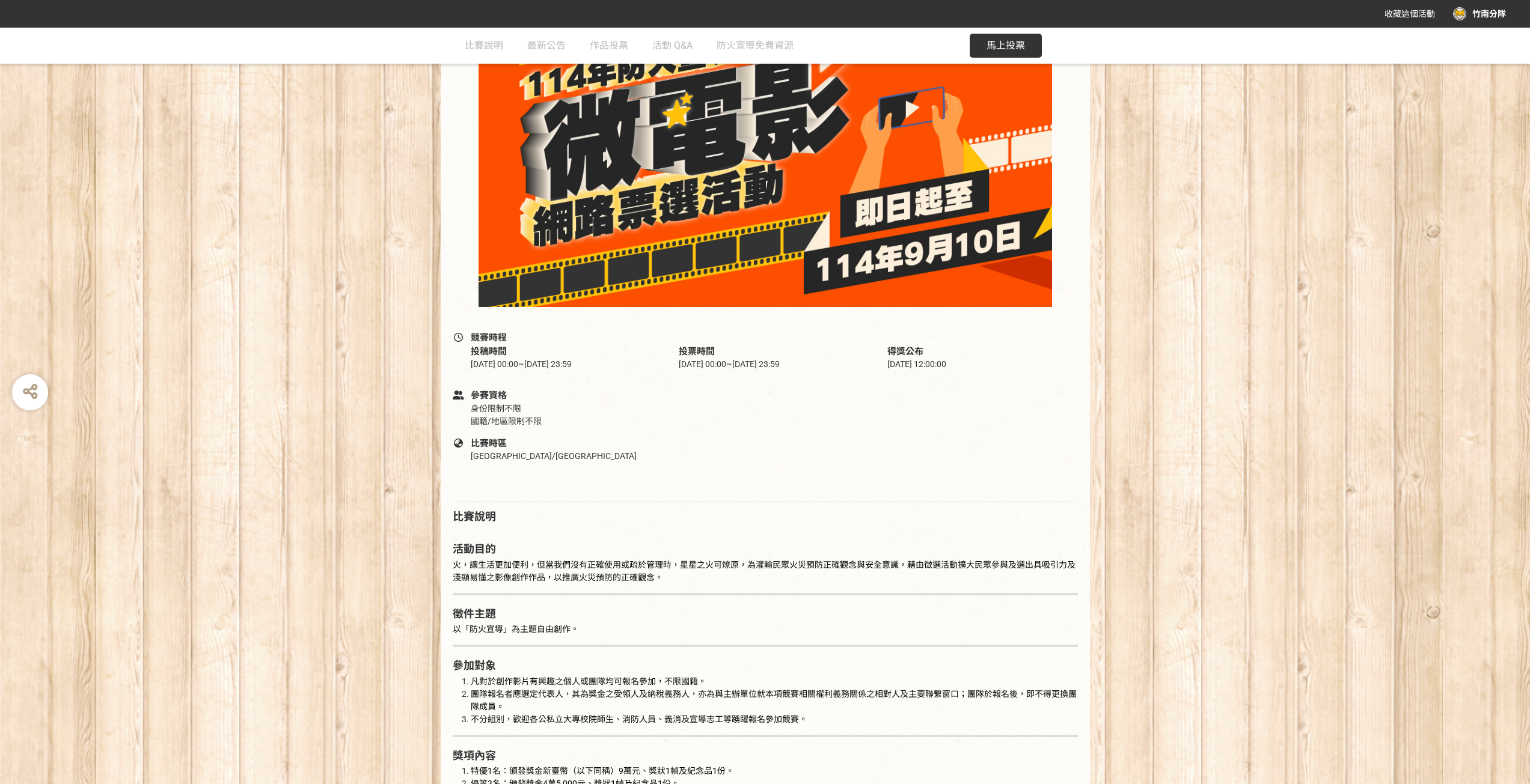
scroll to position [60, 0]
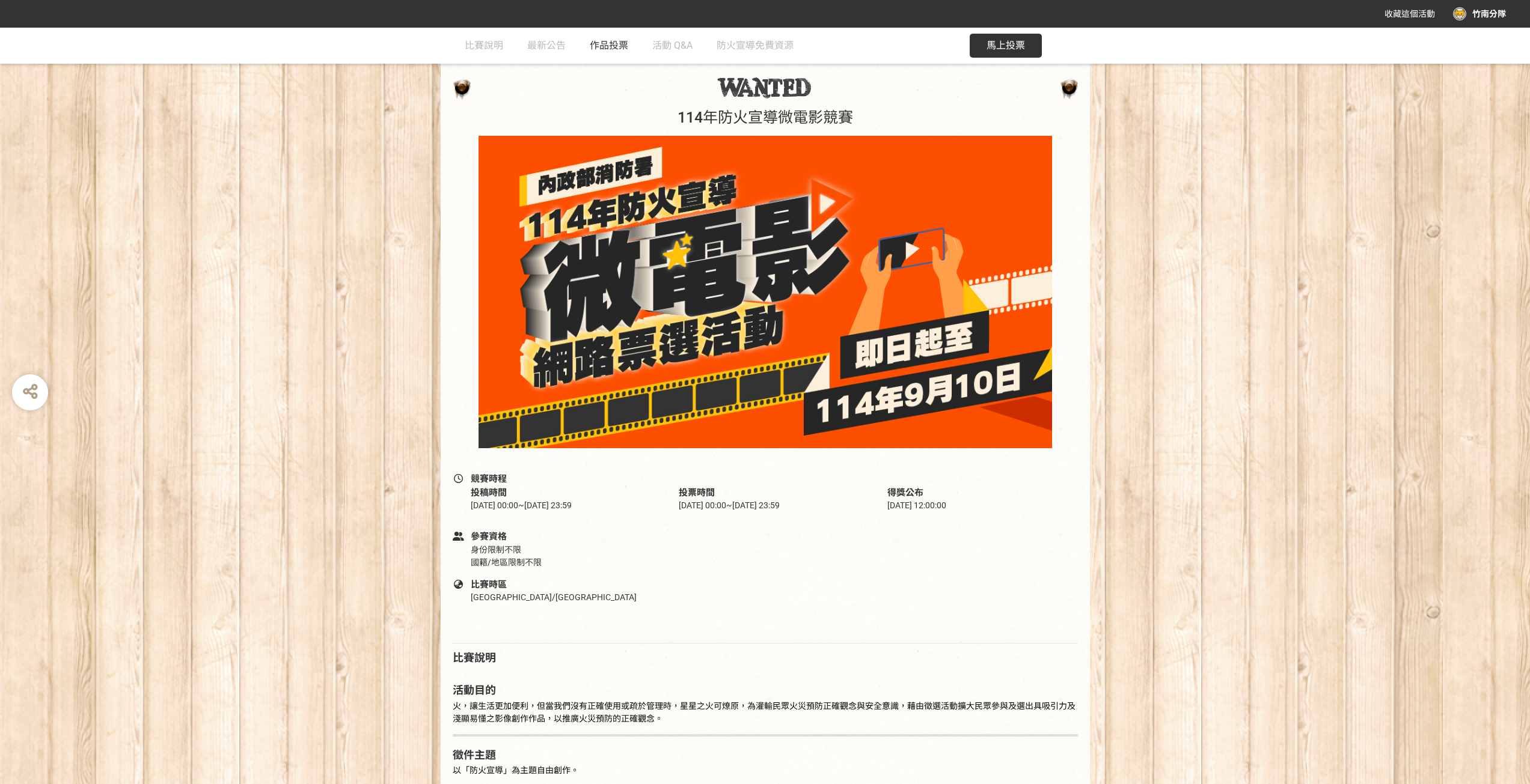
click at [609, 51] on link "作品投票" at bounding box center [609, 45] width 38 height 36
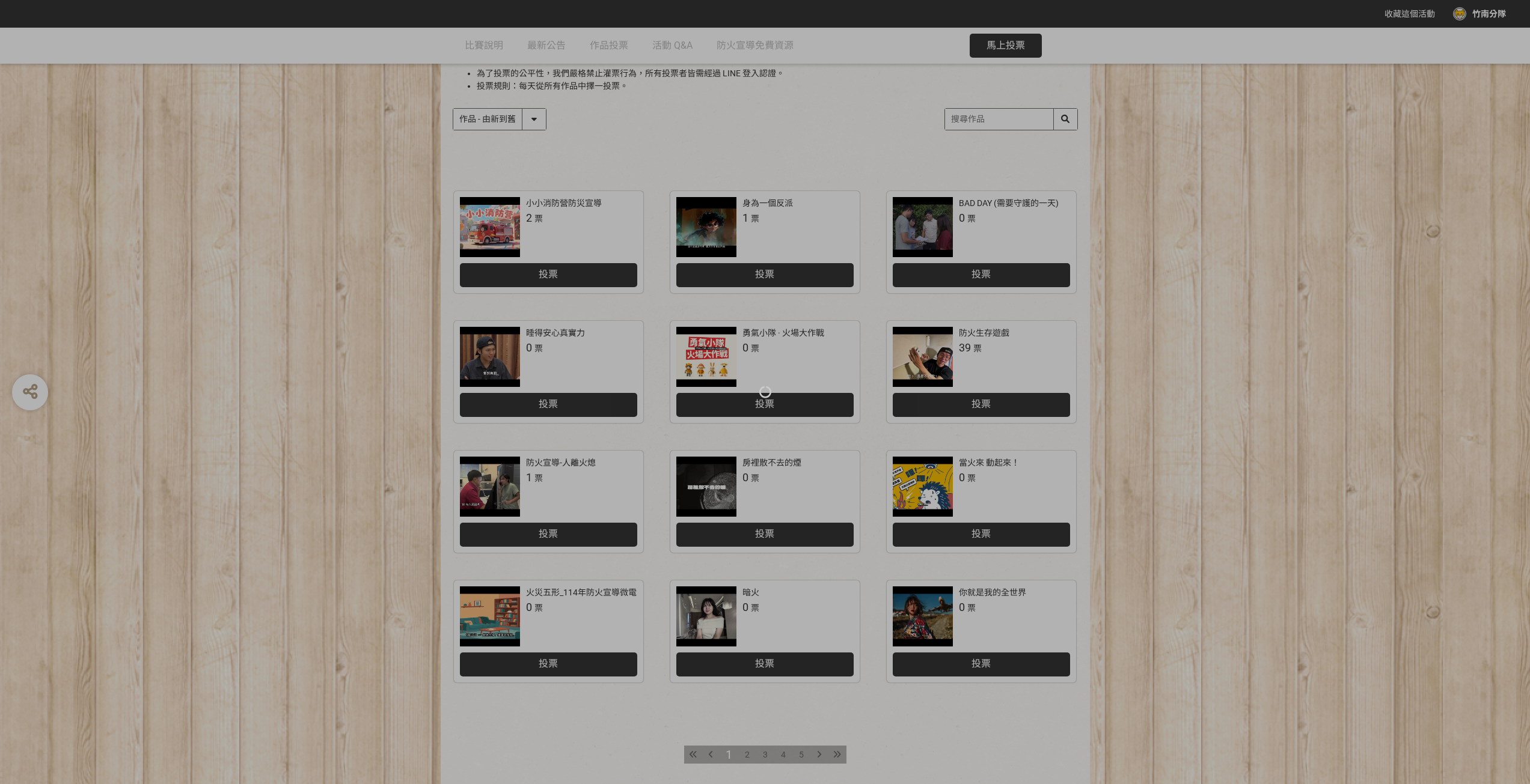
scroll to position [180, 0]
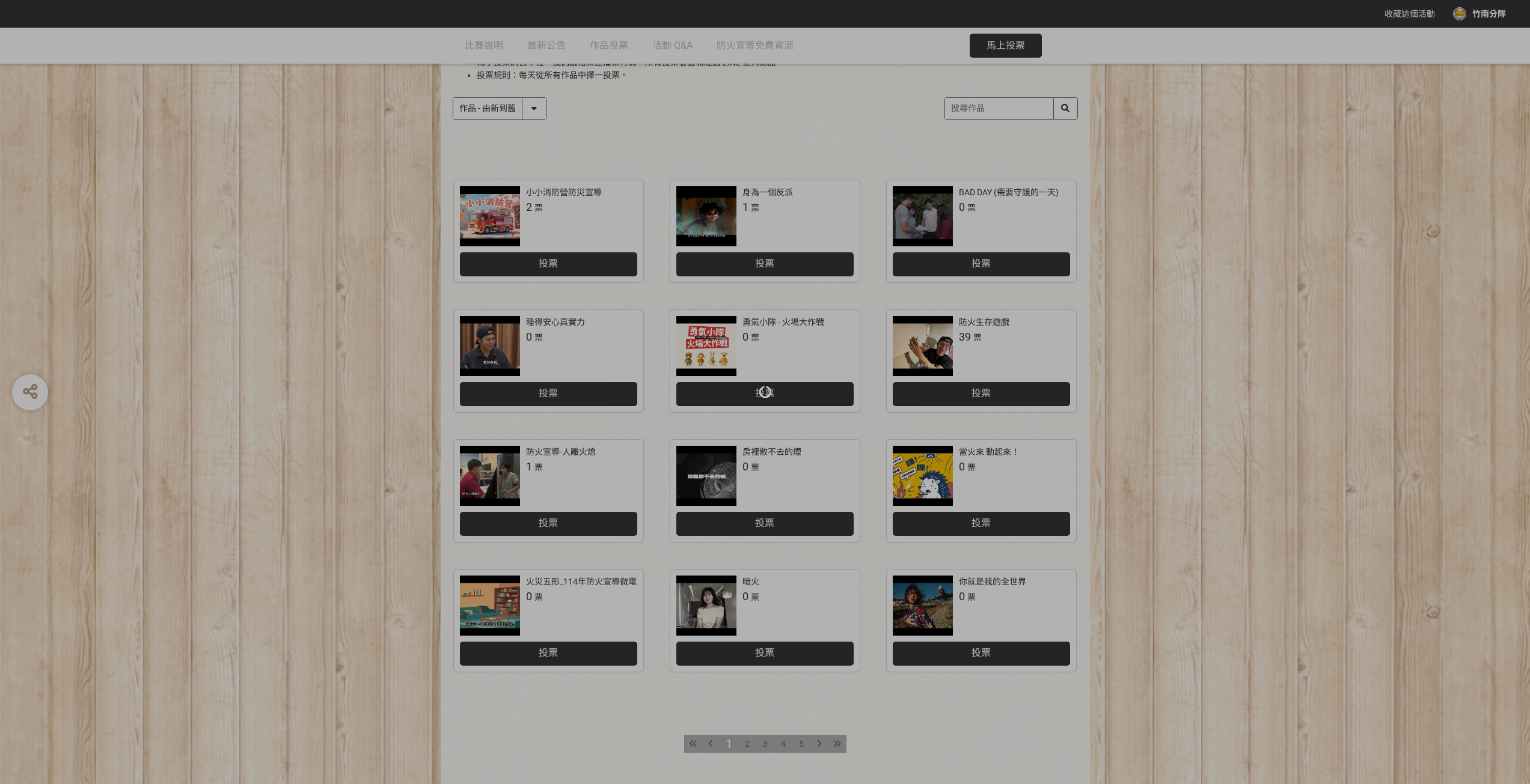
click at [944, 589] on div at bounding box center [765, 392] width 1530 height 784
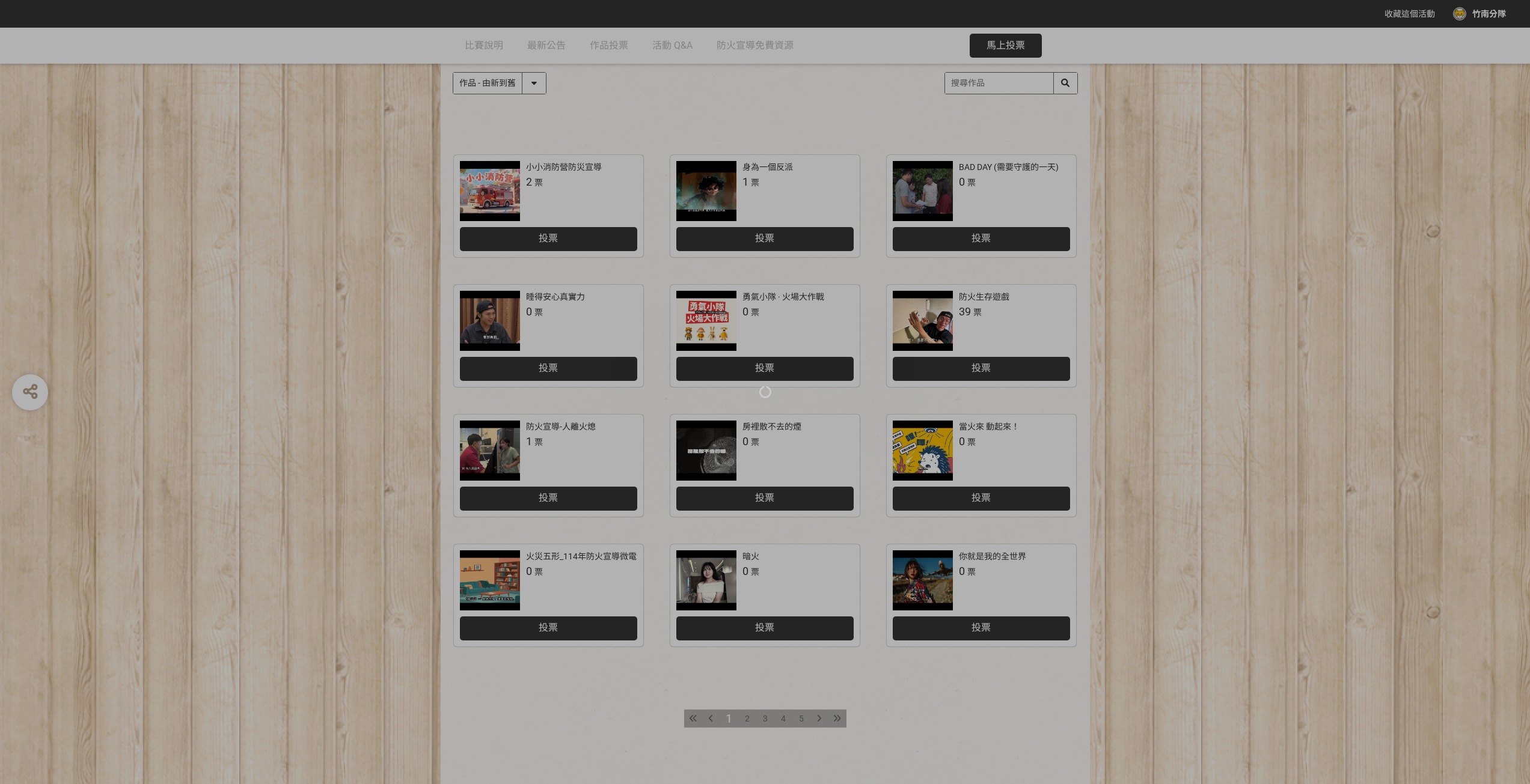
scroll to position [261, 0]
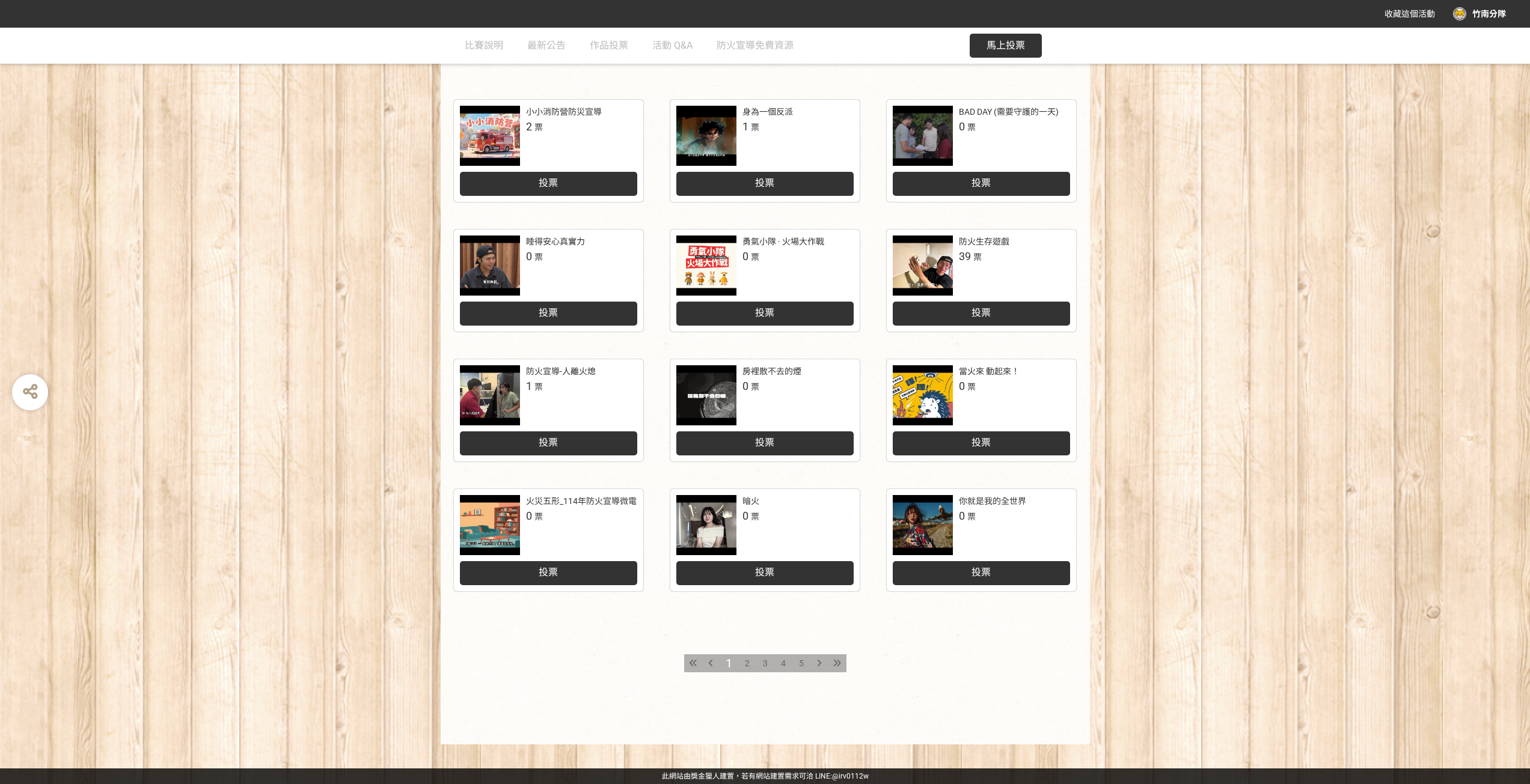
click at [934, 522] on div at bounding box center [922, 525] width 60 height 60
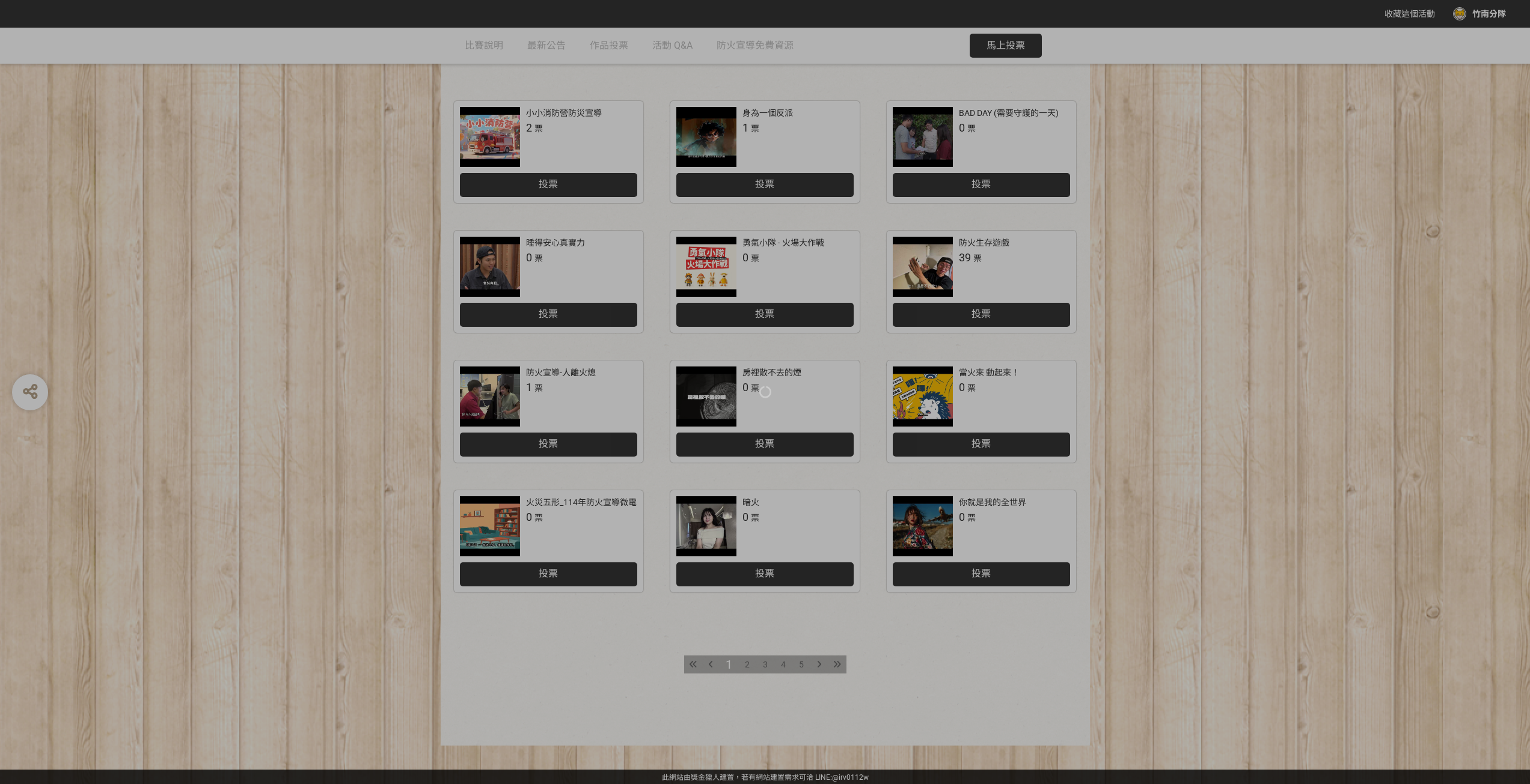
scroll to position [261, 0]
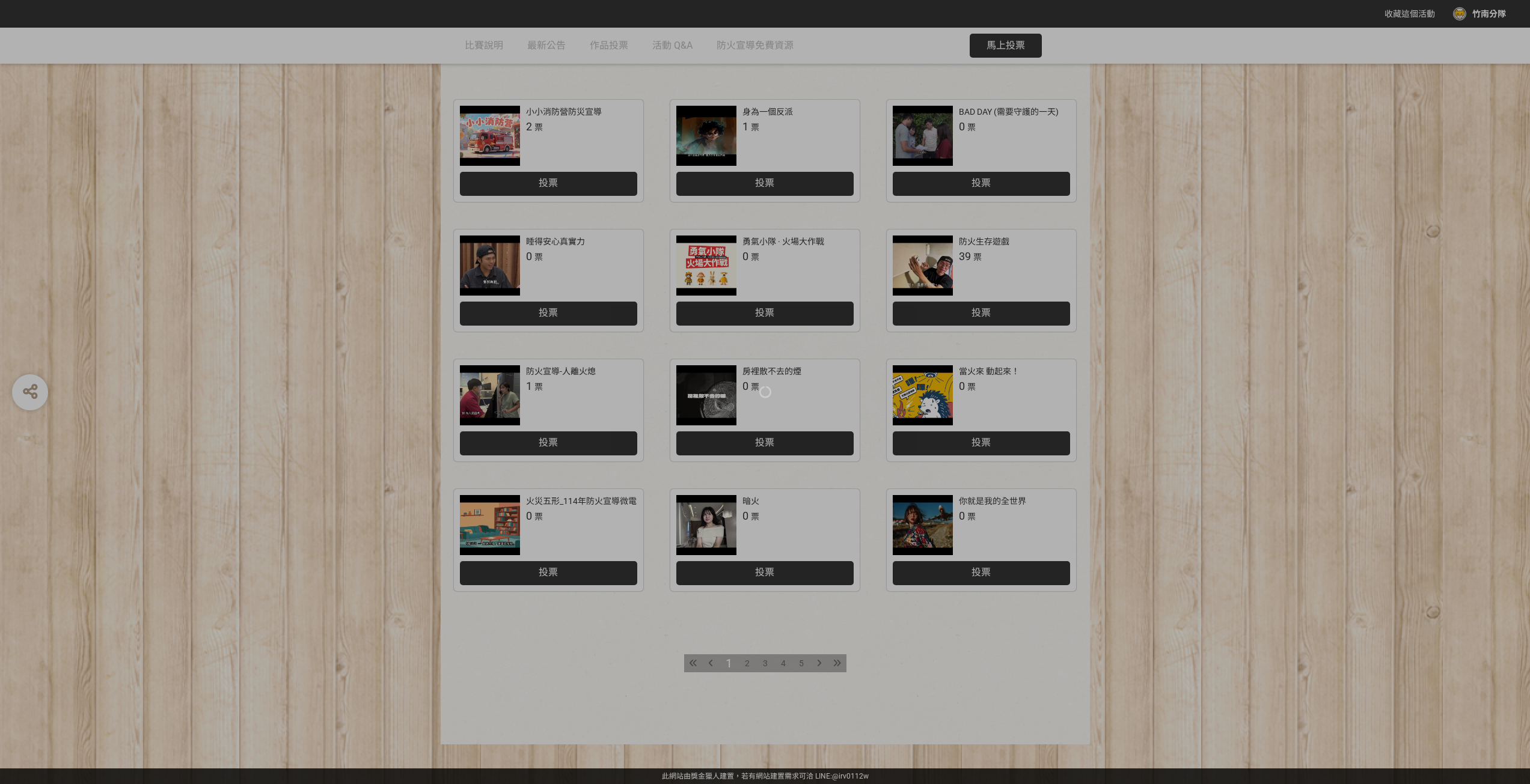
click at [1253, 501] on div at bounding box center [765, 392] width 1530 height 784
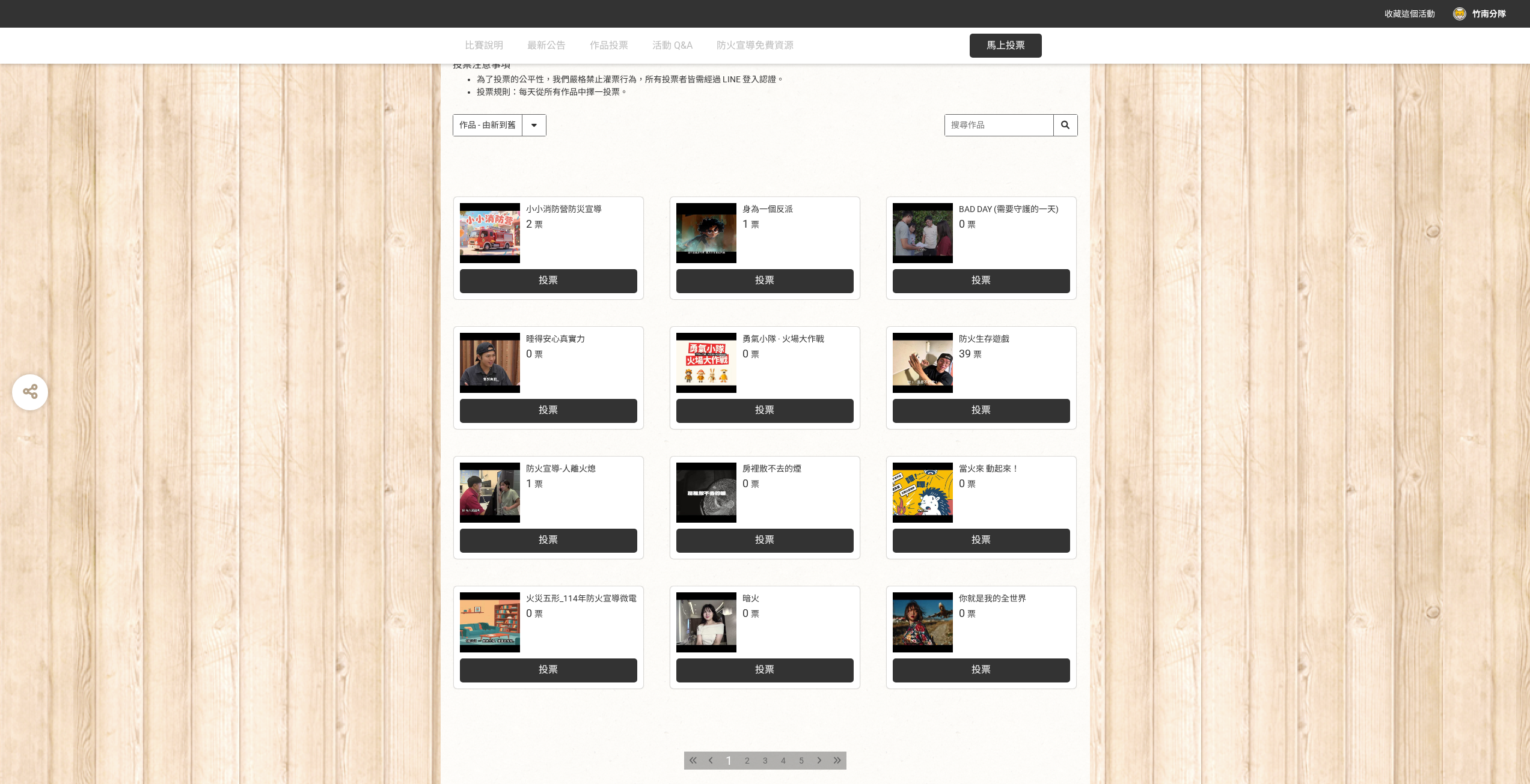
scroll to position [141, 0]
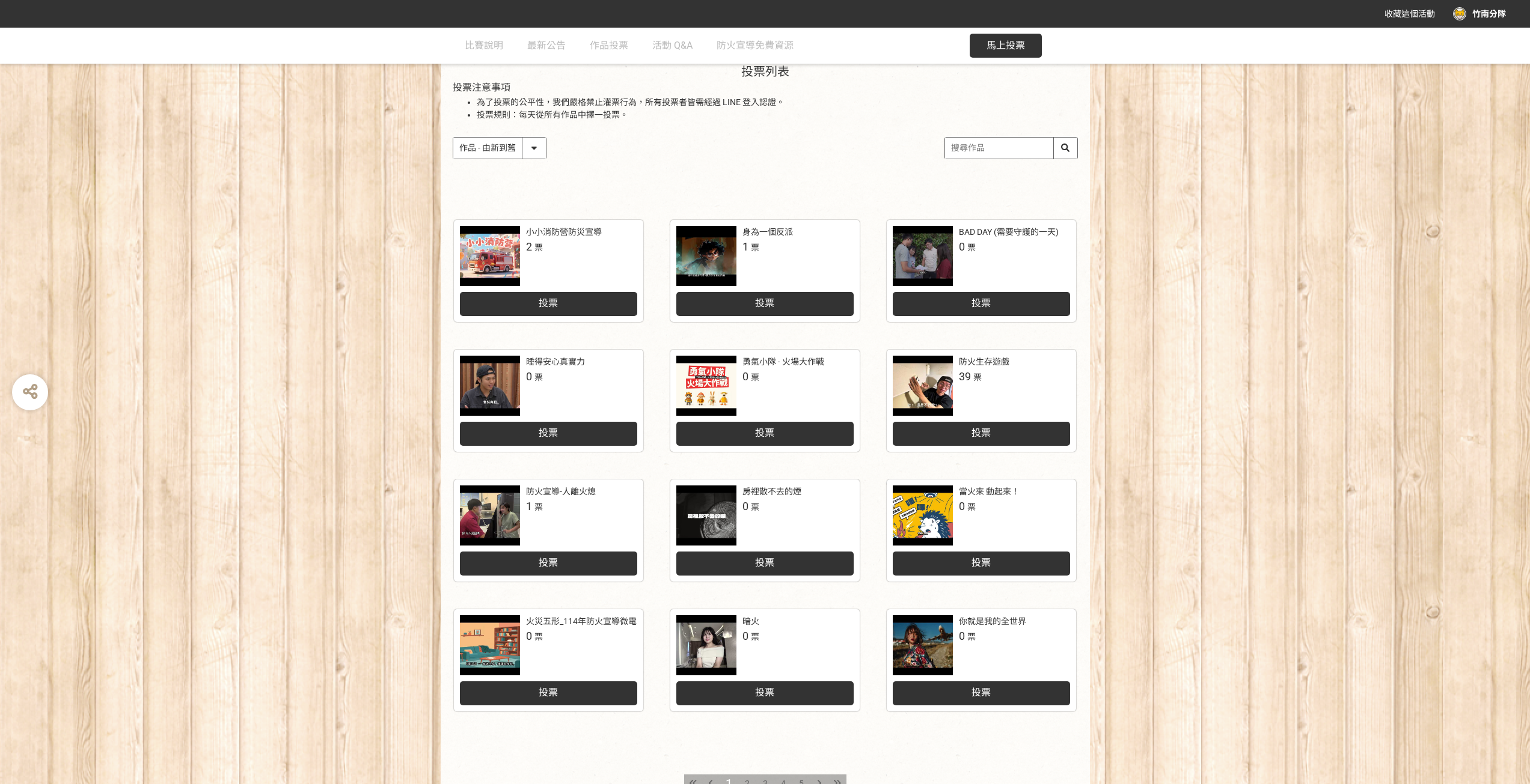
click at [718, 637] on div at bounding box center [706, 645] width 60 height 60
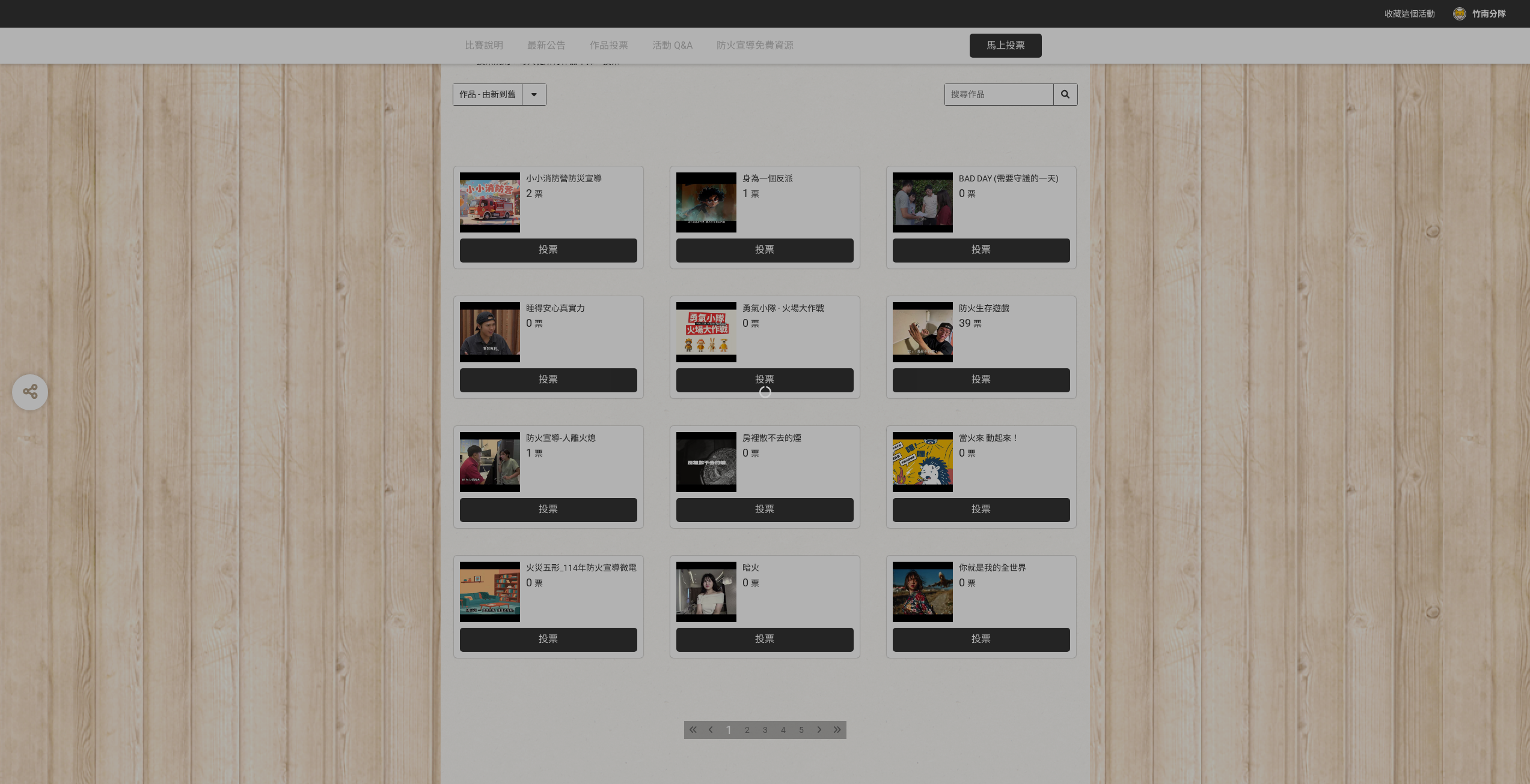
scroll to position [201, 0]
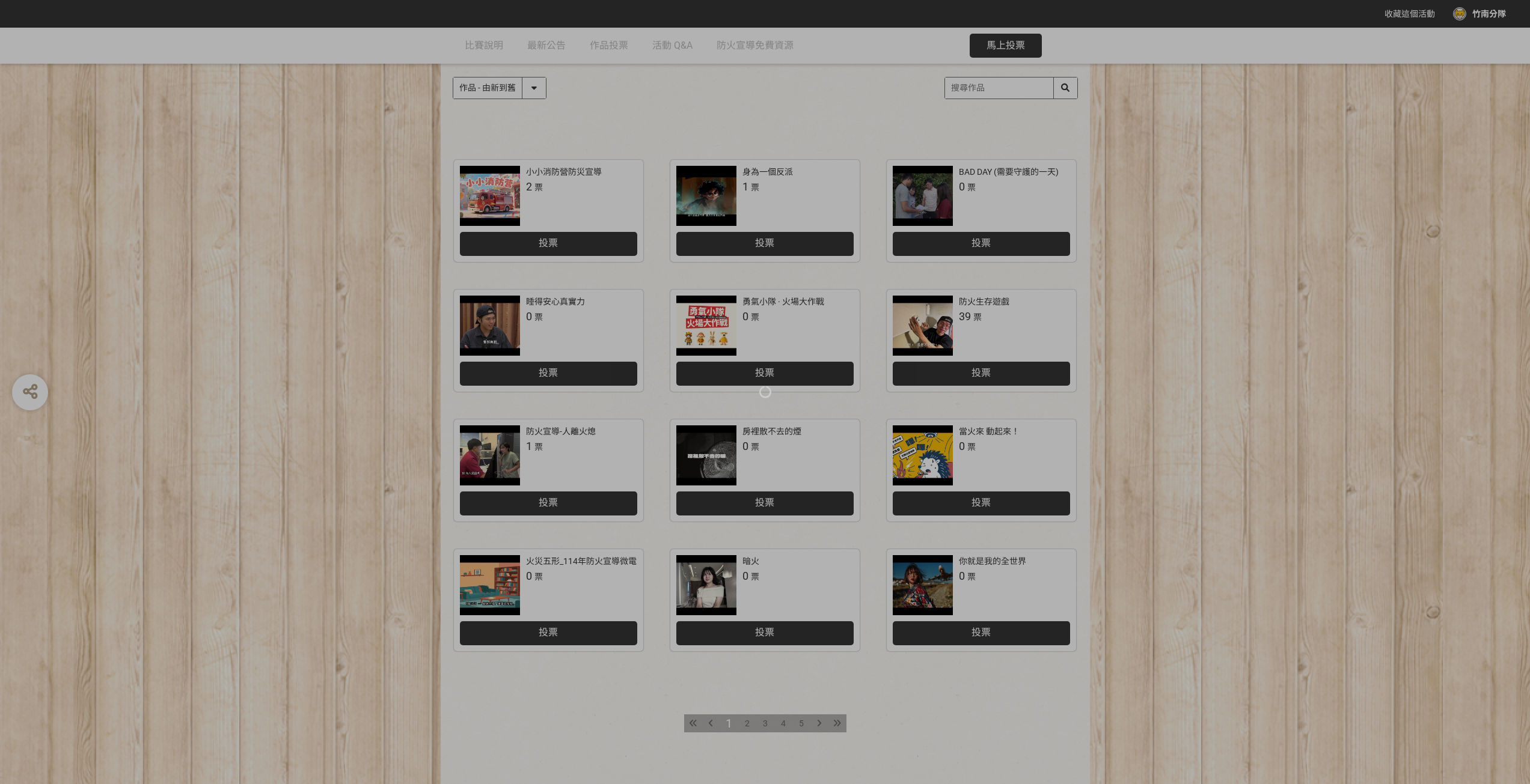
drag, startPoint x: 740, startPoint y: 726, endPoint x: 733, endPoint y: 724, distance: 7.3
click at [735, 726] on div at bounding box center [765, 392] width 1530 height 784
click at [740, 715] on div at bounding box center [765, 392] width 1530 height 784
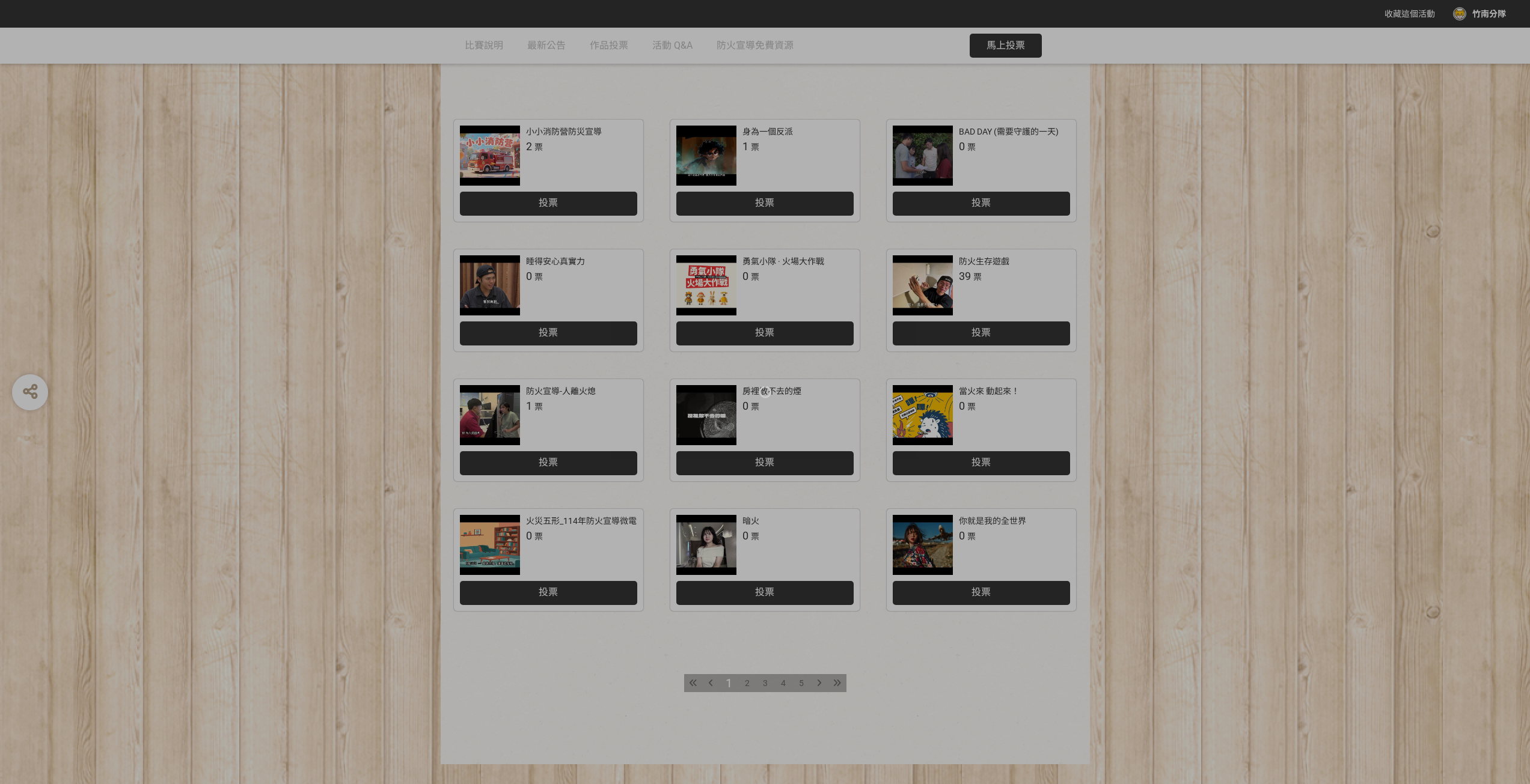
scroll to position [261, 0]
